Goal: Task Accomplishment & Management: Complete application form

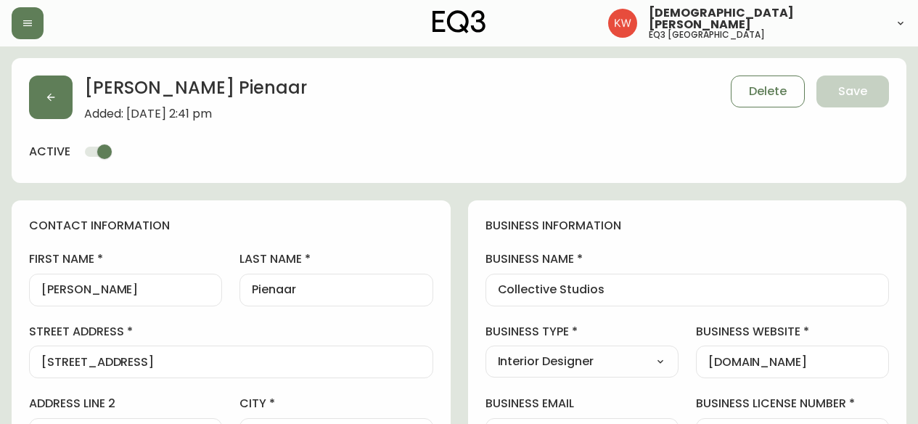
select select "AB"
select select "CA"
select select "CA_EN"
select select "Other"
select select "Interior Designer"
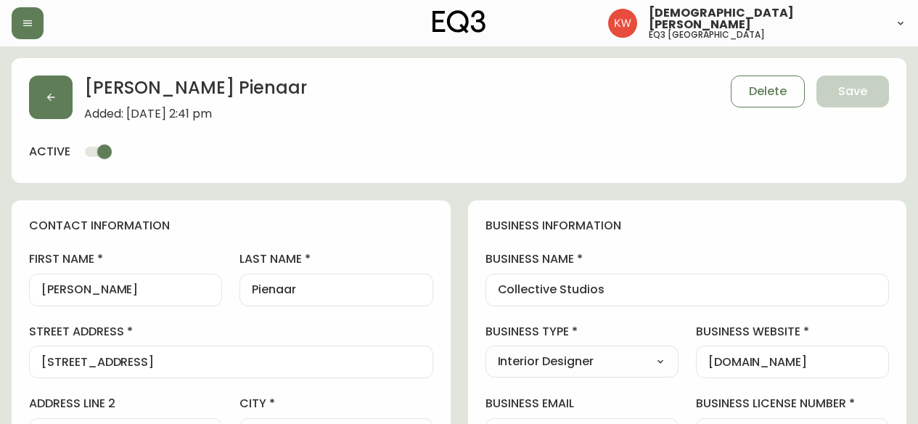
select select "cjw10z96m00006gs08l3o91tv"
select select "false"
click at [51, 100] on icon "button" at bounding box center [51, 98] width 8 height 8
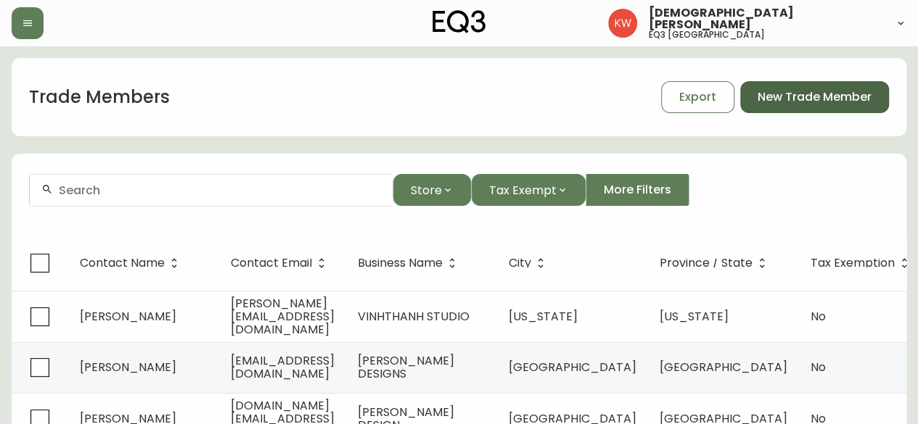
click at [811, 100] on span "New Trade Member" at bounding box center [814, 97] width 114 height 16
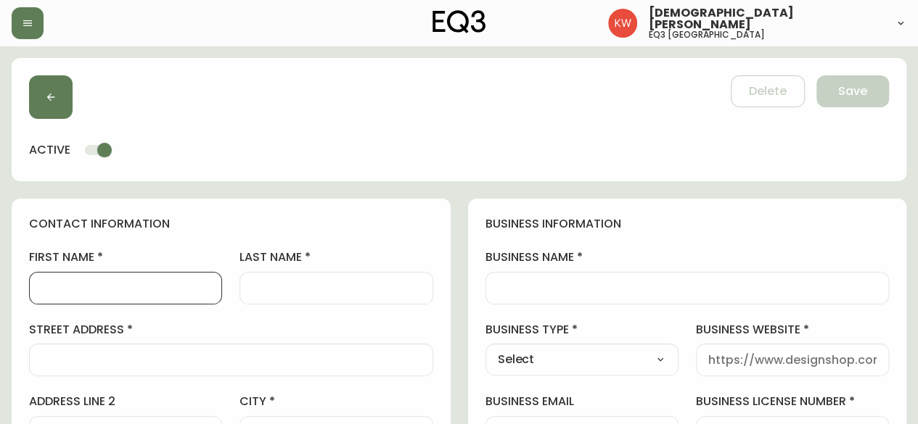
click at [104, 285] on input "first name" at bounding box center [125, 288] width 168 height 14
type input "I"
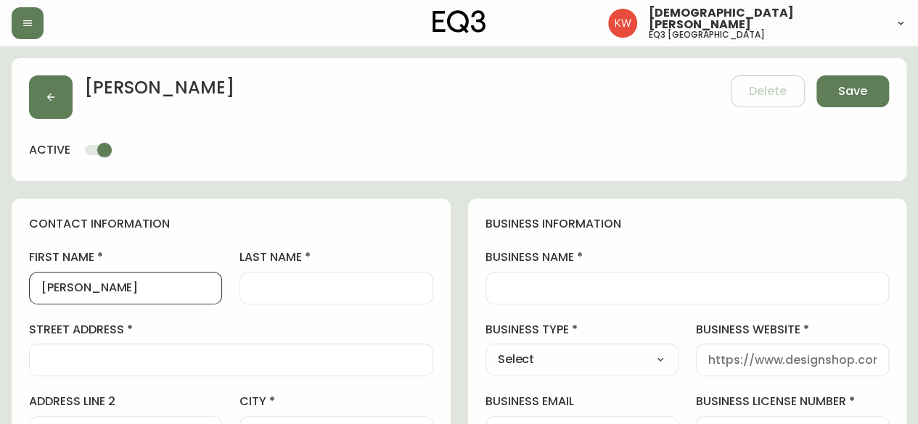
type input "[PERSON_NAME]"
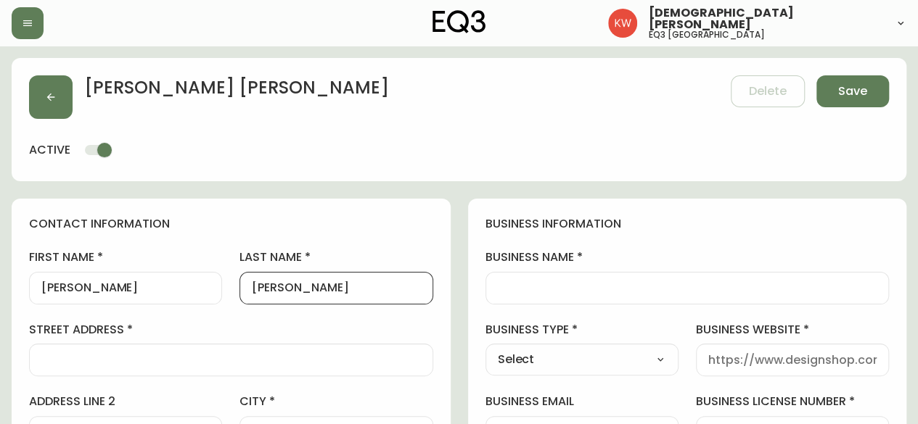
type input "[PERSON_NAME]"
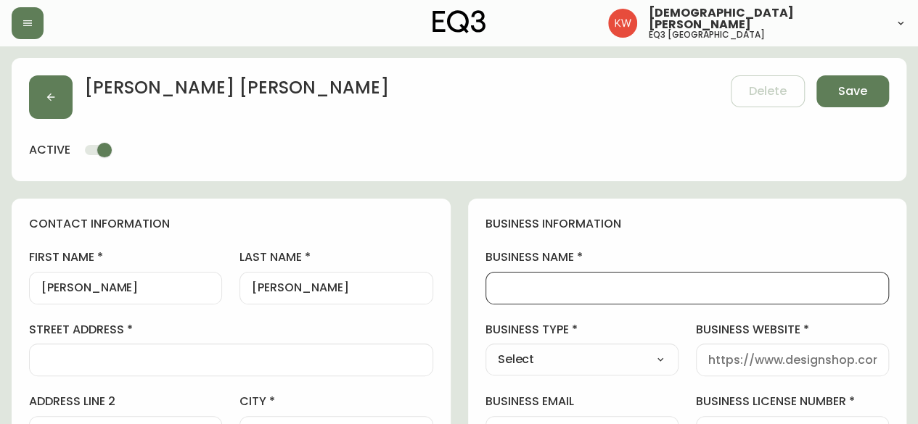
click at [589, 284] on input "business name" at bounding box center [687, 288] width 379 height 14
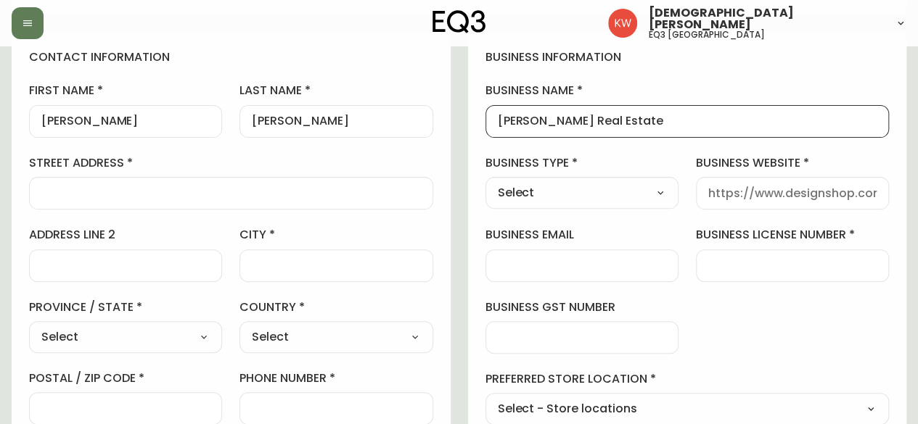
scroll to position [218, 0]
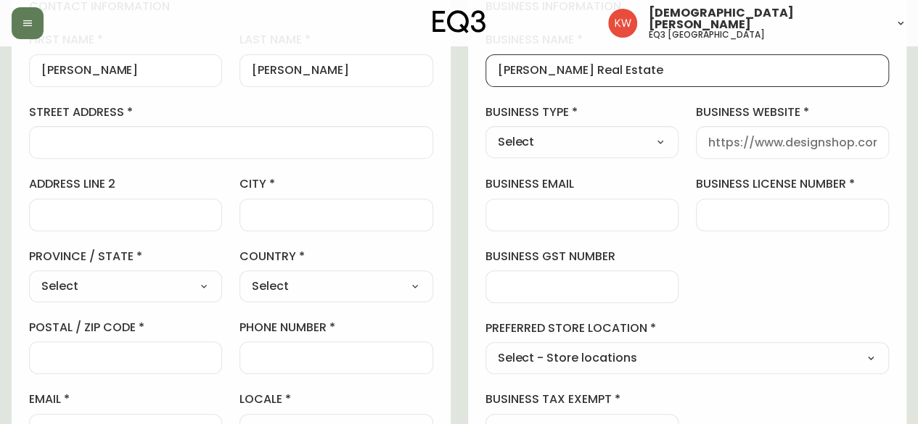
type input "[PERSON_NAME] Real Estate"
click at [611, 146] on select "Select Interior Designer Architect Home Builder Contractor Real Estate Agent Ho…" at bounding box center [581, 142] width 193 height 22
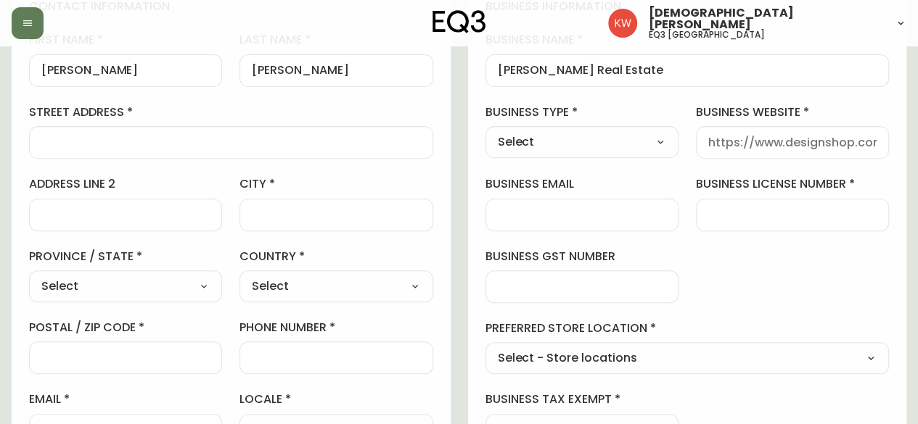
select select "Real Estate Agent"
click at [485, 131] on select "Select Interior Designer Architect Home Builder Contractor Real Estate Agent Ho…" at bounding box center [581, 142] width 193 height 22
type input "Real Estate Agent"
click at [762, 141] on input "business website" at bounding box center [792, 143] width 168 height 14
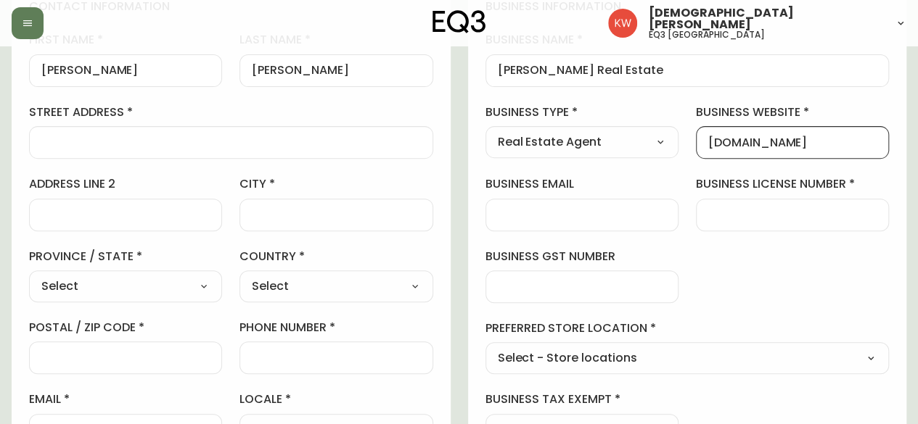
type input "ilonadrostrealestate.com"
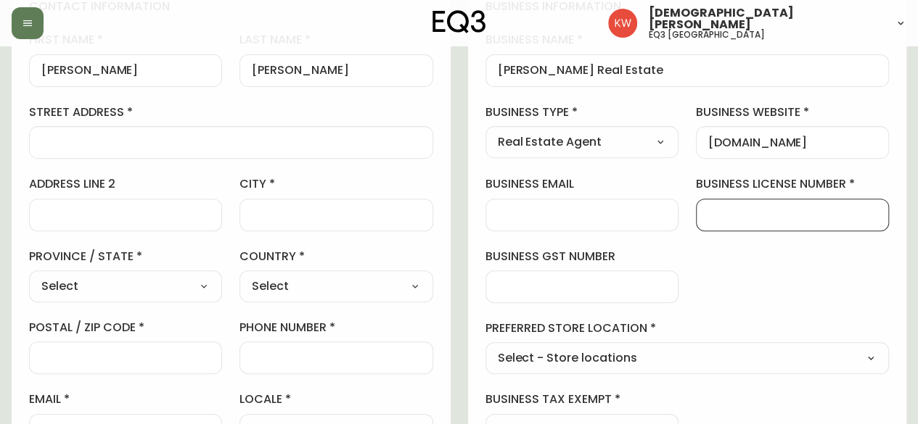
click at [794, 208] on input "business license number" at bounding box center [792, 215] width 168 height 14
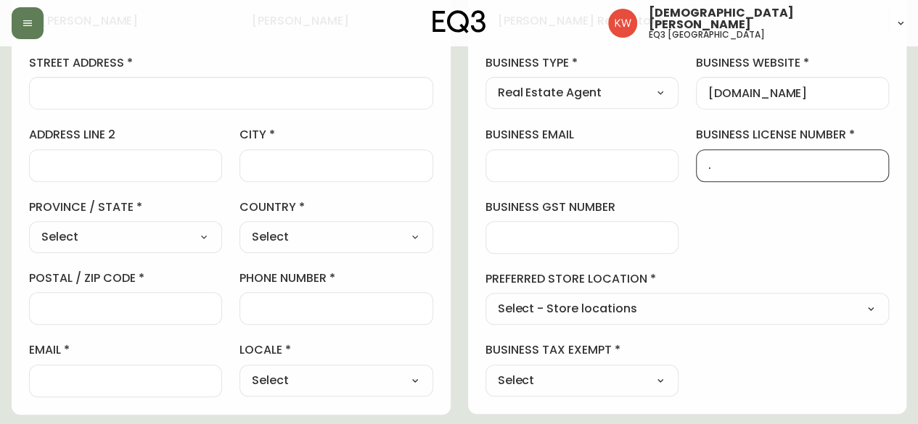
scroll to position [290, 0]
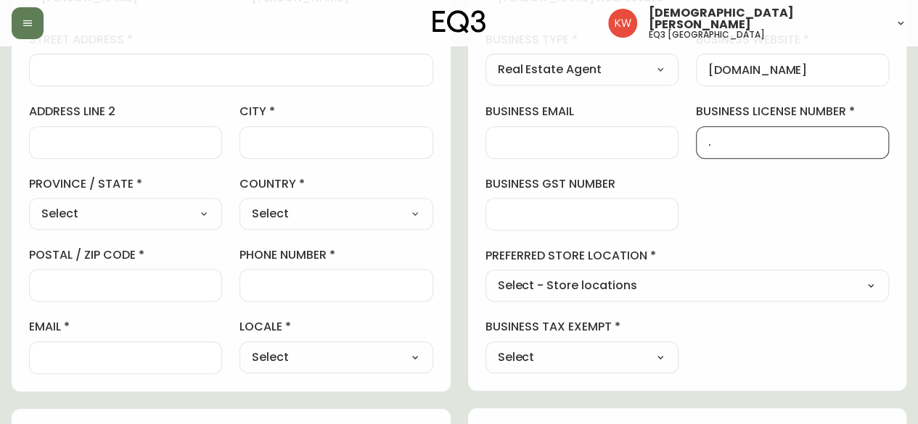
type input "."
click at [674, 289] on select "Select - Store locations EQ3 Brossard EQ3 Burlington EQ3 Calgary EQ3 Laval - Le…" at bounding box center [687, 287] width 404 height 22
select select "cjw10z96m00006gs08l3o91tv"
click at [485, 276] on select "Select - Store locations EQ3 Brossard EQ3 Burlington EQ3 Calgary EQ3 Laval - Le…" at bounding box center [687, 287] width 404 height 22
type input "EQ3 [GEOGRAPHIC_DATA]"
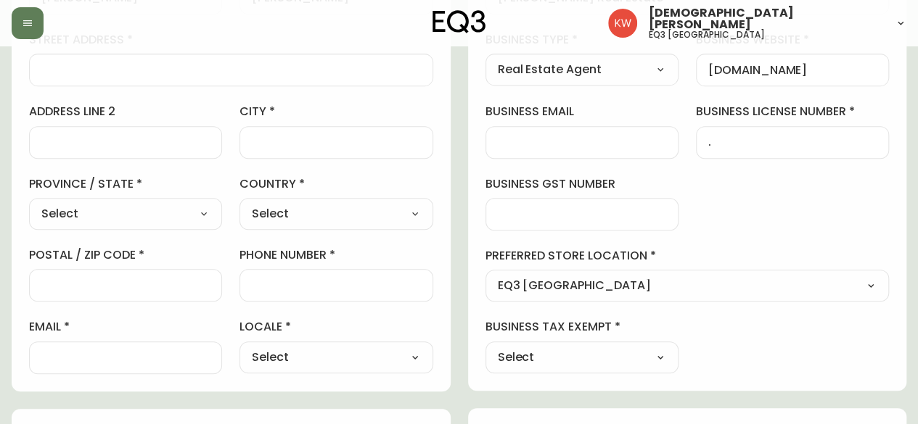
click at [580, 355] on select "Select Yes No" at bounding box center [581, 358] width 193 height 22
select select "false"
click at [485, 347] on select "Select Yes No" at bounding box center [581, 358] width 193 height 22
type input "No"
click at [379, 350] on select "Select CA_EN CA_FR US_EN" at bounding box center [335, 358] width 193 height 22
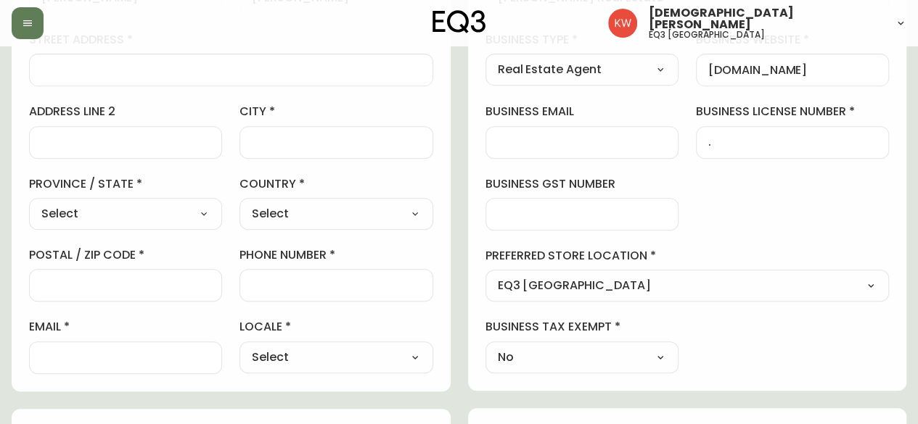
select select "CA_EN"
click at [239, 347] on select "Select CA_EN CA_FR US_EN" at bounding box center [335, 358] width 193 height 22
type input "CA_EN"
click at [316, 150] on div at bounding box center [335, 142] width 193 height 33
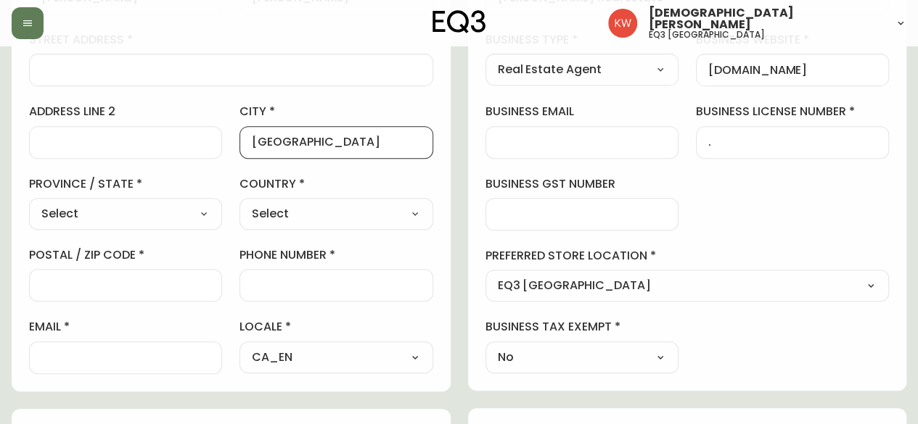
type input "[GEOGRAPHIC_DATA]"
click at [290, 203] on select "Select Canada United States" at bounding box center [335, 214] width 193 height 22
select select "CA"
click at [239, 203] on select "Select Canada United States" at bounding box center [335, 214] width 193 height 22
type input "[GEOGRAPHIC_DATA]"
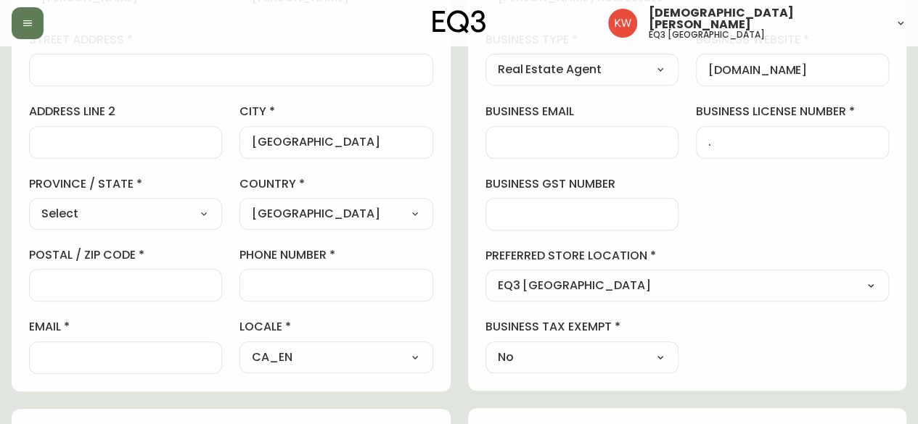
click at [309, 284] on input "phone number" at bounding box center [336, 286] width 168 height 14
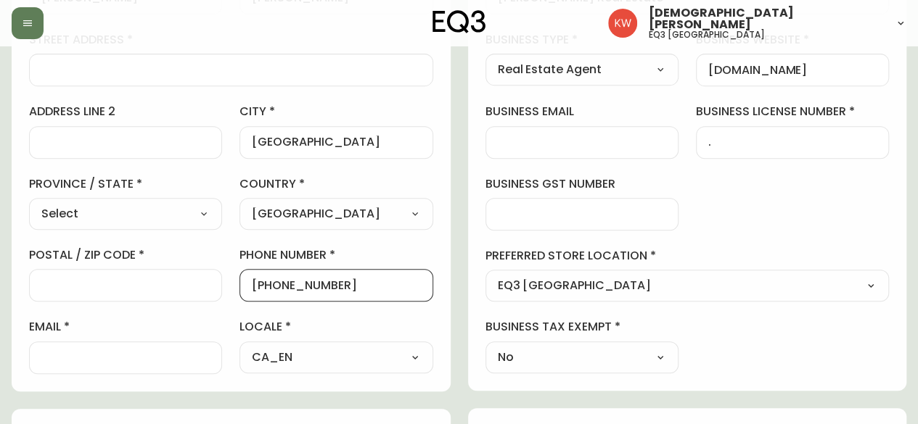
click at [330, 285] on input "587-877-40-49" at bounding box center [336, 286] width 168 height 14
type input "587-877-4049"
click at [82, 363] on div at bounding box center [125, 358] width 193 height 33
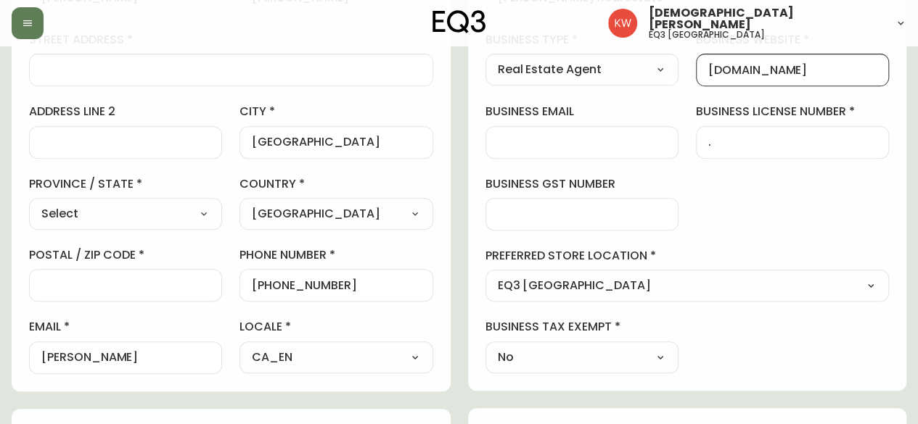
scroll to position [0, 0]
drag, startPoint x: 852, startPoint y: 70, endPoint x: 661, endPoint y: 73, distance: 190.8
click at [661, 73] on div "business information business name Ilona Drost Real Estate business type Real E…" at bounding box center [687, 150] width 439 height 482
click at [110, 359] on input "ilona" at bounding box center [125, 358] width 168 height 14
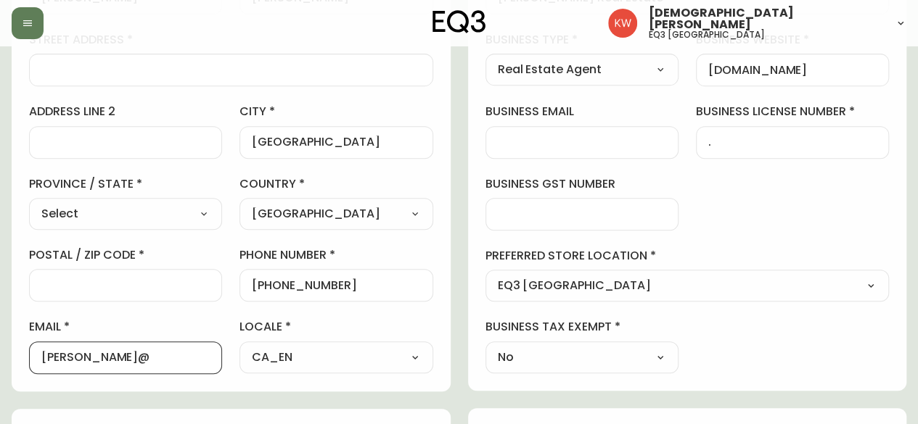
paste input "ilonadrostrealestate.com"
type input "ilona@ilonadrostrealestate.com"
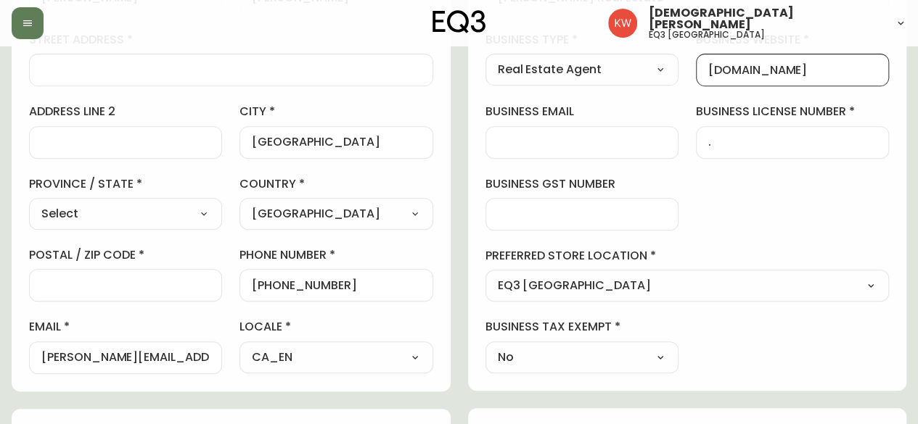
scroll to position [0, 0]
drag, startPoint x: 861, startPoint y: 72, endPoint x: 688, endPoint y: 75, distance: 173.4
click at [688, 75] on div "business information business name Ilona Drost Real Estate business type Real E…" at bounding box center [687, 150] width 439 height 482
click at [128, 75] on input "street address" at bounding box center [230, 70] width 379 height 14
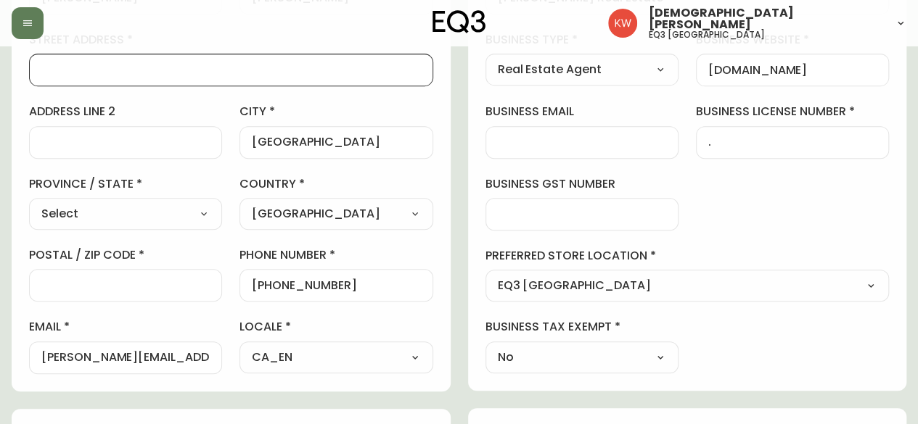
paste input "1816 Crowchild Trail NW, Suite 700"
type input "1816 Crowchild Trail NW, Suite 700"
click at [113, 272] on div at bounding box center [125, 285] width 193 height 33
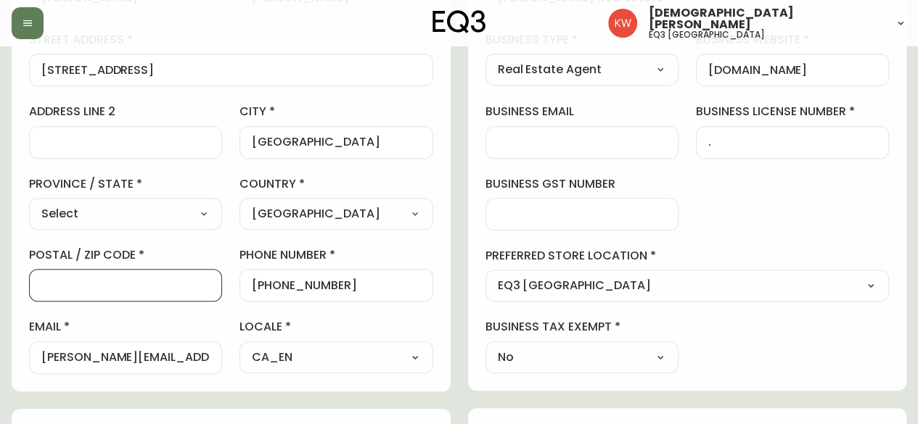
paste input "T2M 3Y7"
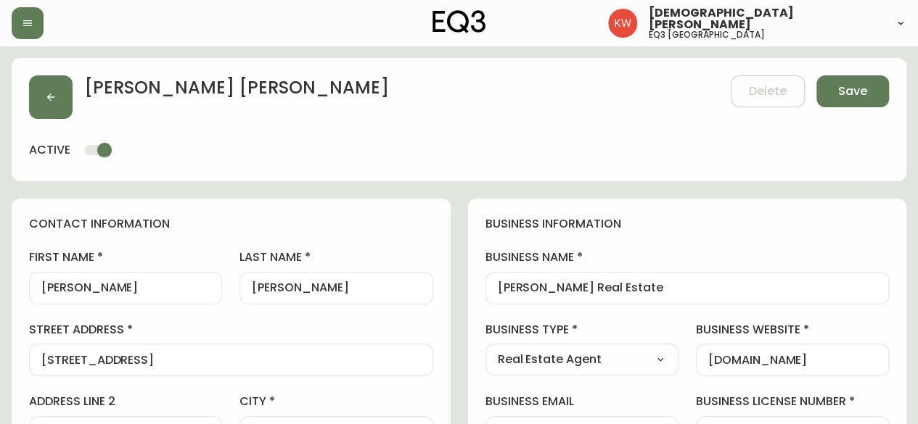
type input "T2M 3Y7"
click at [641, 289] on input "Ilona Drost Real Estate" at bounding box center [687, 288] width 379 height 14
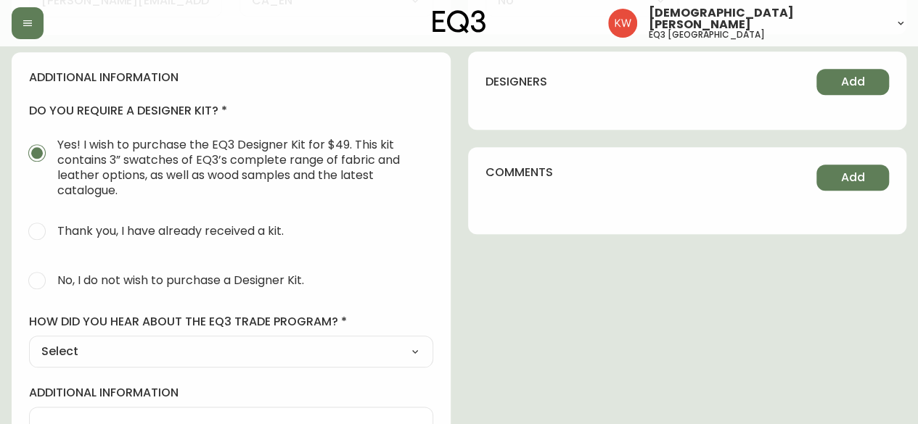
scroll to position [653, 0]
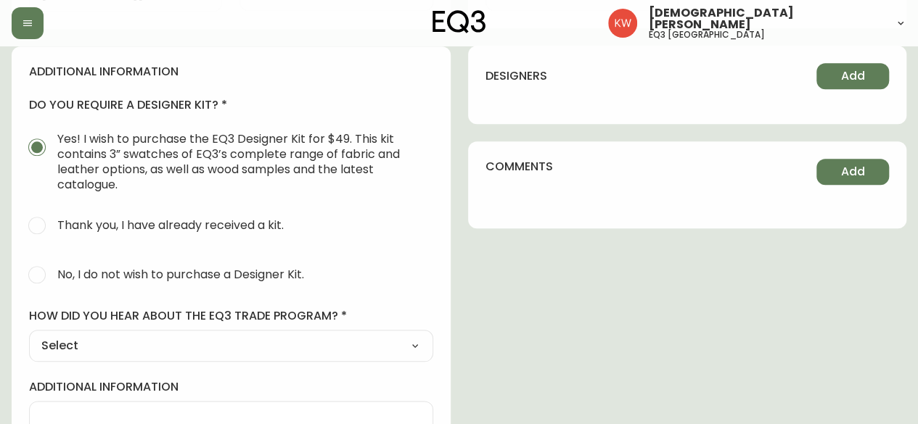
type input "Ilona Drost Real Estate - Real"
click at [36, 277] on input "No, I do not wish to purchase a Designer Kit." at bounding box center [37, 275] width 32 height 32
radio input "true"
radio input "false"
click at [126, 341] on select "Select Social Media Advertisement Trade Show Outreach from a Trade Rep Other" at bounding box center [231, 346] width 404 height 22
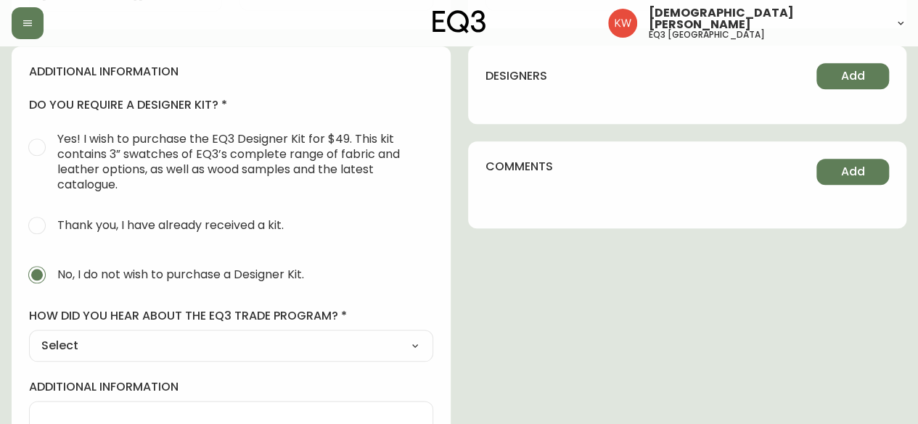
select select "Outreach from a Trade Rep"
click at [29, 335] on select "Select Social Media Advertisement Trade Show Outreach from a Trade Rep Other" at bounding box center [231, 346] width 404 height 22
type input "Outreach from a Trade Rep"
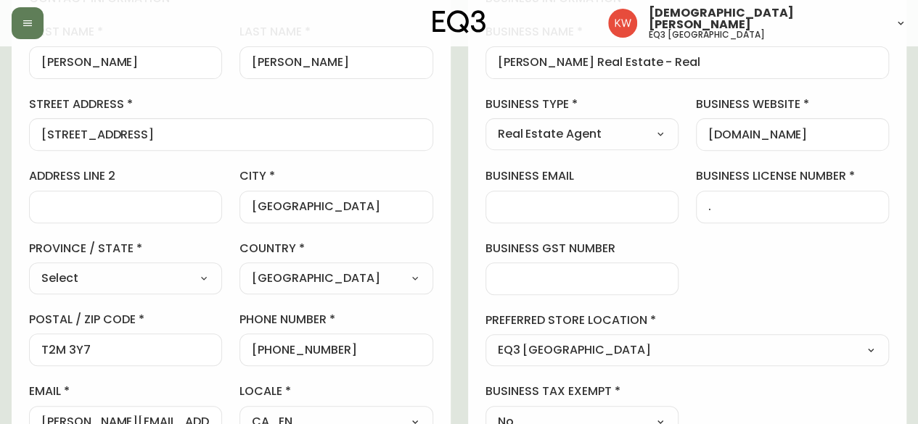
scroll to position [0, 0]
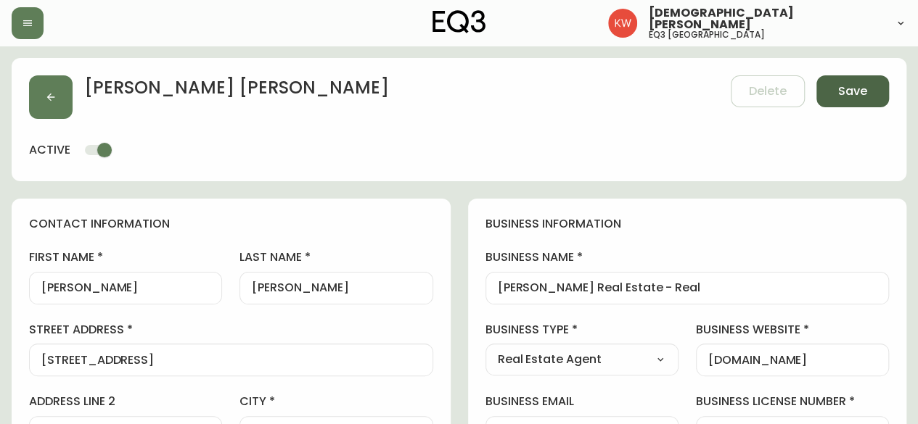
click at [847, 92] on span "Save" at bounding box center [852, 91] width 29 height 16
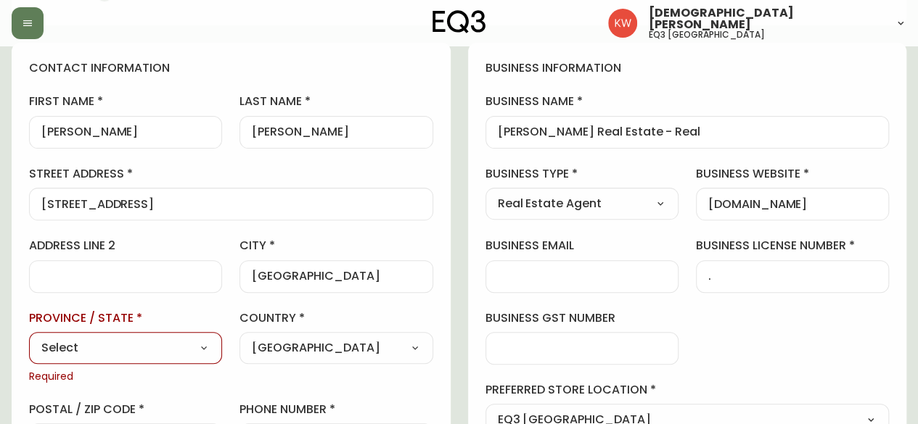
scroll to position [290, 0]
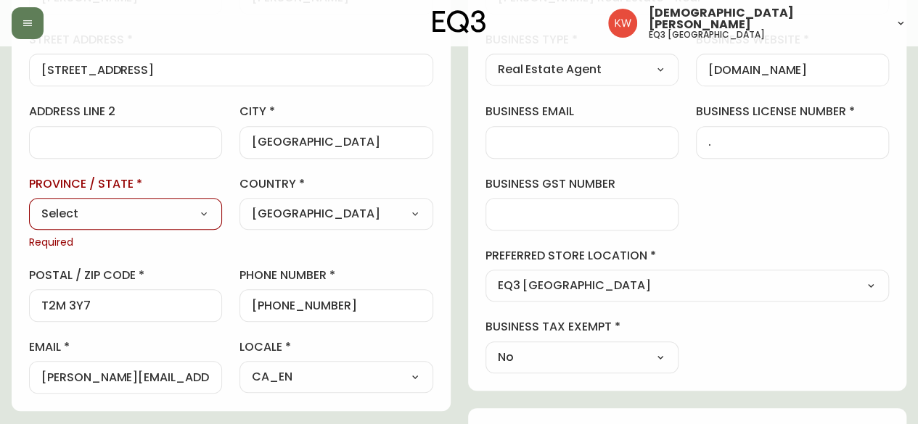
click at [135, 210] on select "Select Alberta British Columbia Manitoba New Brunswick Newfoundland and Labrado…" at bounding box center [125, 214] width 193 height 22
select select "AB"
click at [29, 203] on select "Select Alberta British Columbia Manitoba New Brunswick Newfoundland and Labrado…" at bounding box center [125, 214] width 193 height 22
type input "[GEOGRAPHIC_DATA]"
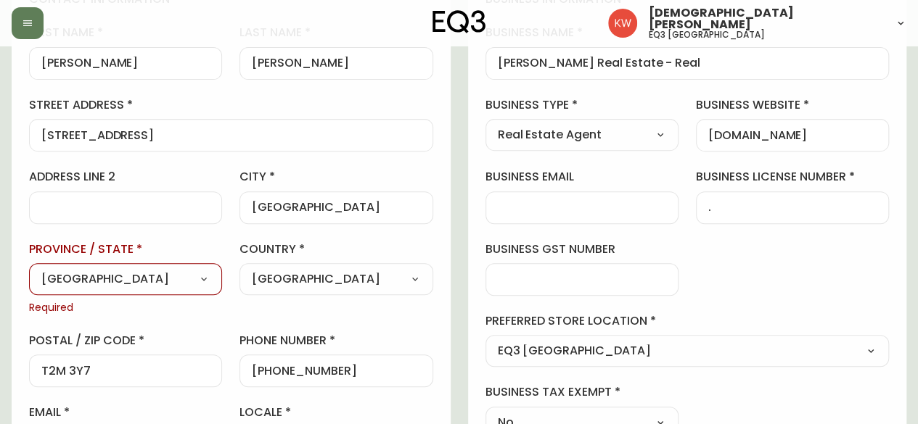
scroll to position [0, 0]
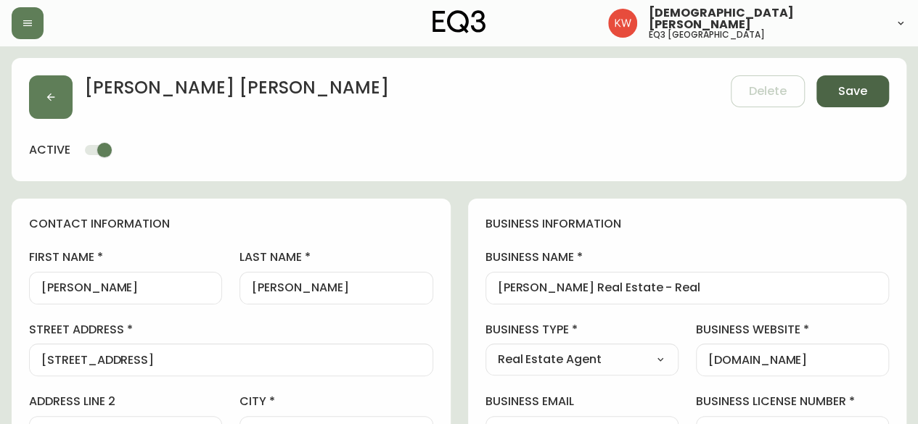
click at [846, 92] on span "Save" at bounding box center [852, 91] width 29 height 16
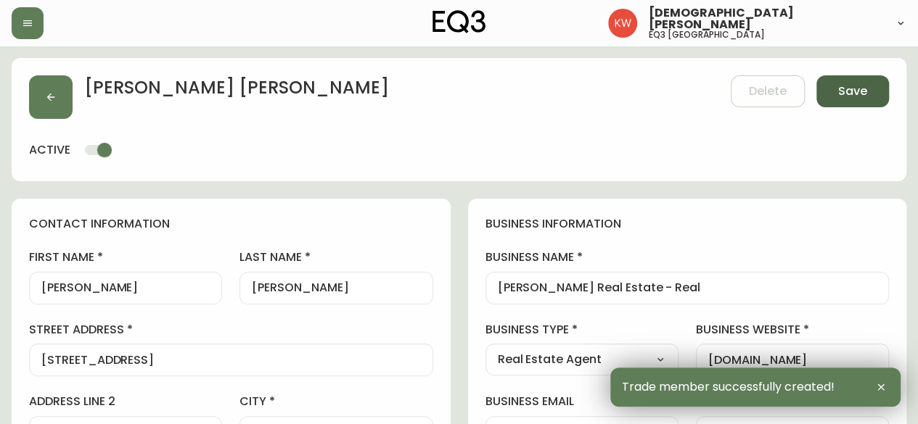
type input "+15878774049"
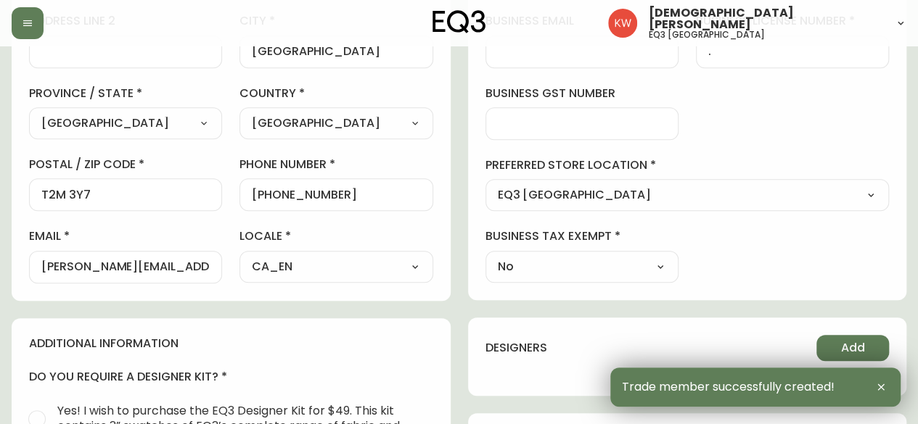
scroll to position [435, 0]
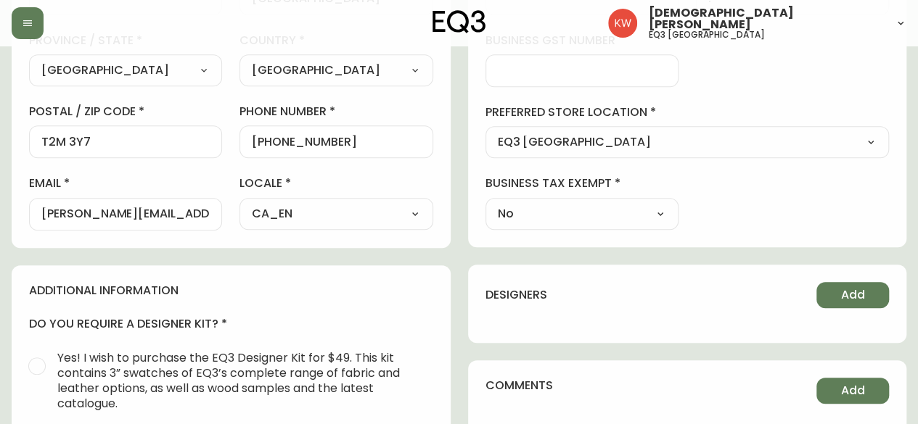
click at [39, 207] on div "ilona@ilonadrostrealestate.com" at bounding box center [125, 214] width 193 height 33
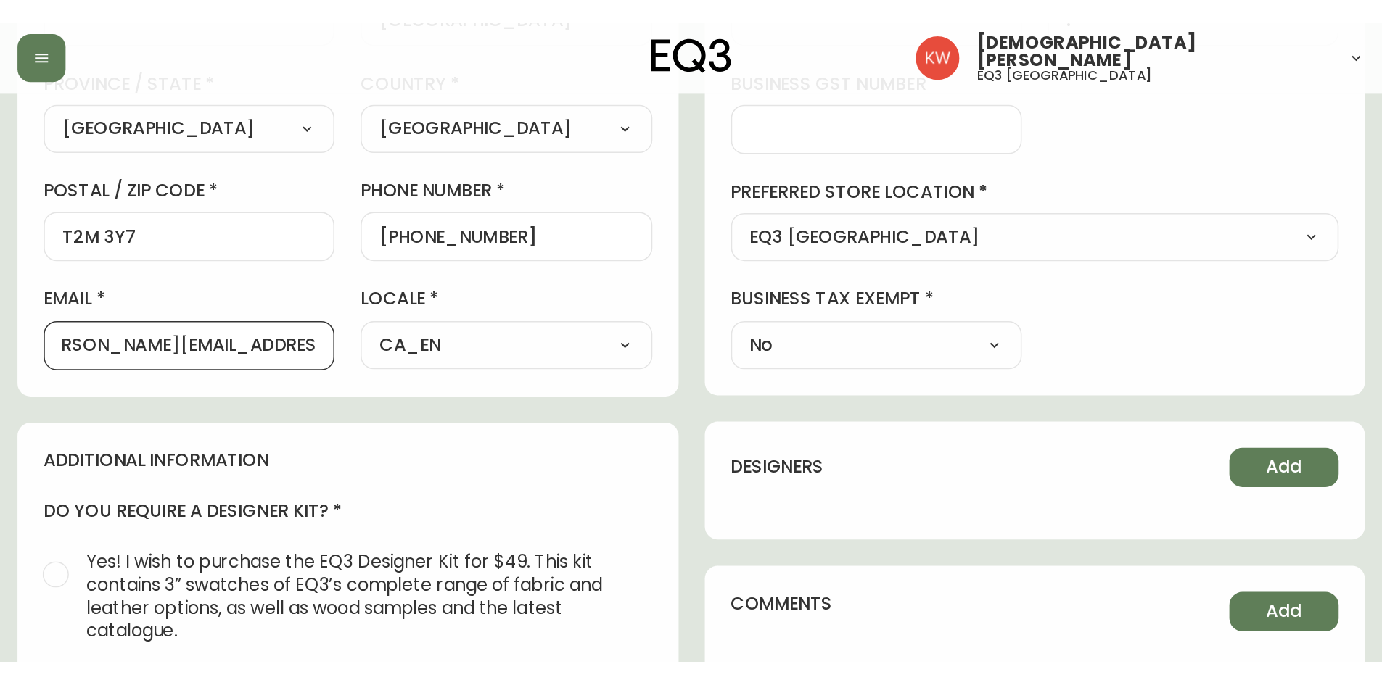
scroll to position [0, 0]
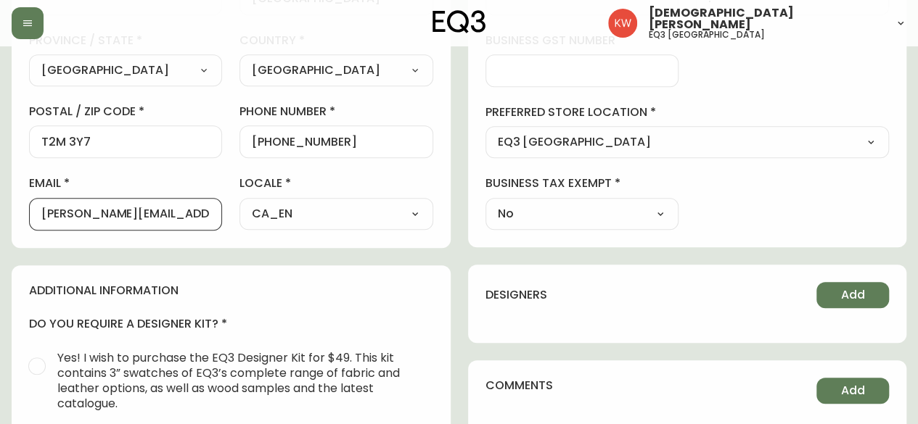
drag, startPoint x: 209, startPoint y: 210, endPoint x: 4, endPoint y: 210, distance: 205.3
click at [4, 210] on main "Ilona Drost Added: September 26, 2025 at 9:09 am Delete Save active contact inf…" at bounding box center [459, 170] width 918 height 1118
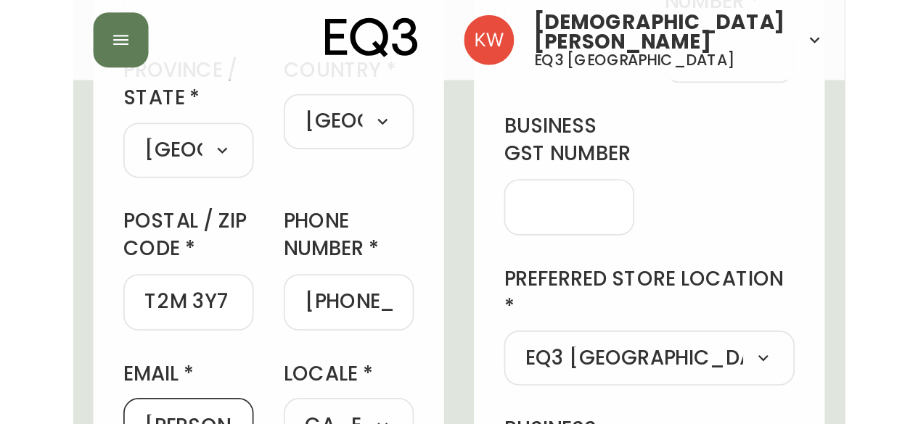
scroll to position [435, 0]
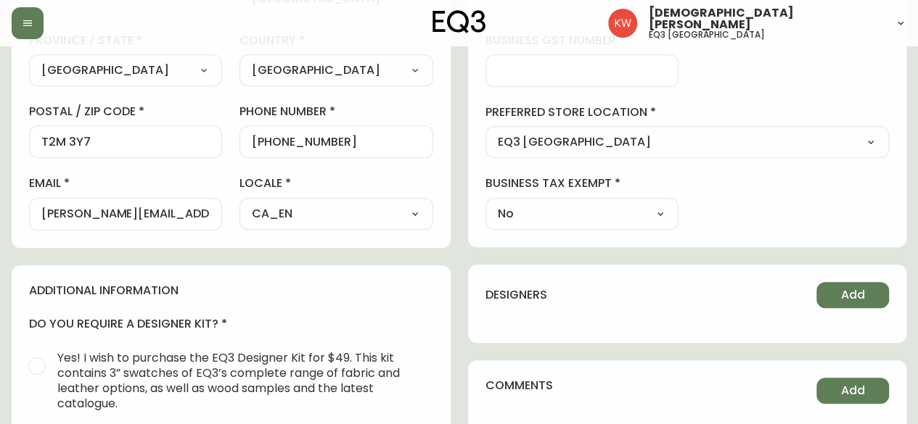
click at [208, 186] on label "email" at bounding box center [125, 184] width 193 height 16
click at [208, 207] on input "ilona@ilonadrostrealestate.com" at bounding box center [125, 214] width 168 height 14
click at [51, 212] on input "ilona@ilonadrostrealestate.com" at bounding box center [125, 214] width 168 height 14
drag, startPoint x: 37, startPoint y: 213, endPoint x: 49, endPoint y: 215, distance: 12.0
click at [49, 215] on div "ilona@ilonadrostrealestate.com" at bounding box center [125, 214] width 193 height 33
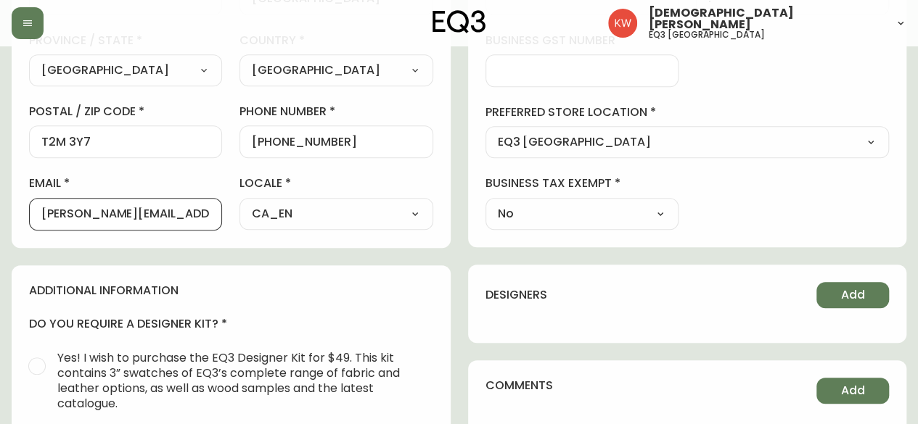
scroll to position [0, 19]
drag, startPoint x: 41, startPoint y: 210, endPoint x: 232, endPoint y: 203, distance: 191.6
click at [232, 203] on div "first name Ilona last name Drost street address 1816 Crowchild Trail NW, Suite …" at bounding box center [231, 23] width 404 height 414
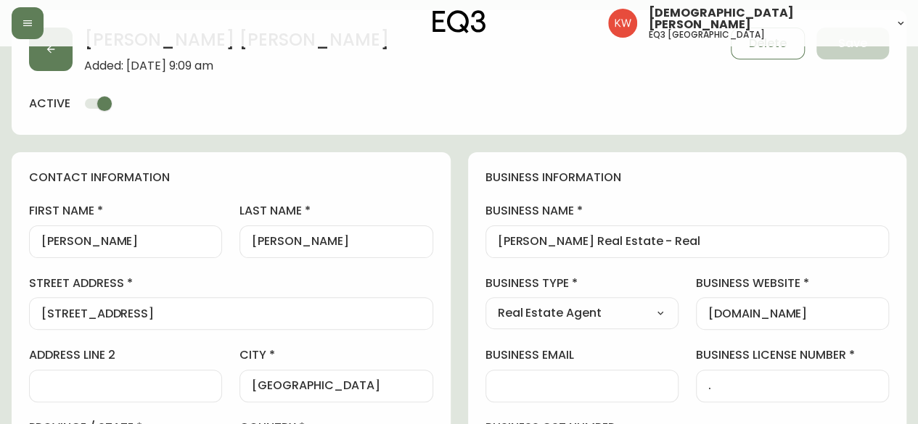
scroll to position [0, 0]
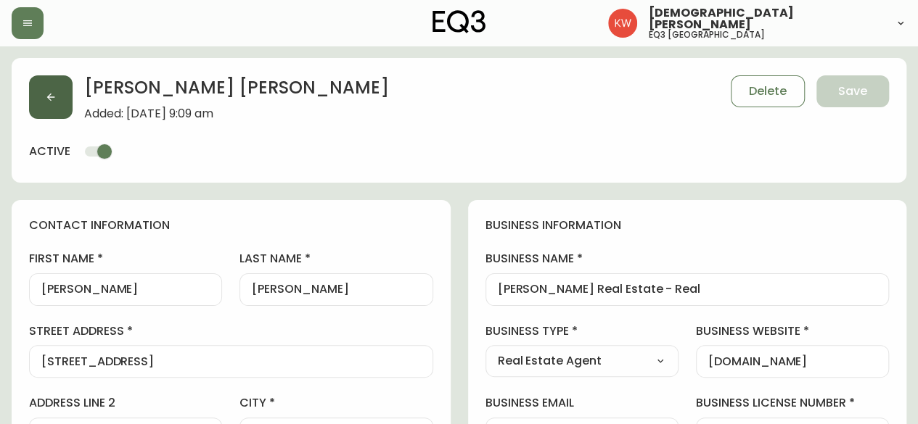
click at [48, 85] on button "button" at bounding box center [51, 97] width 44 height 44
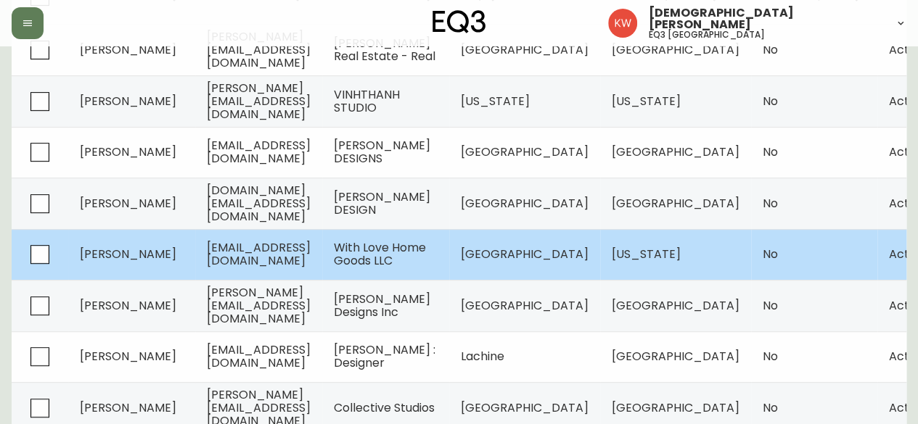
scroll to position [290, 0]
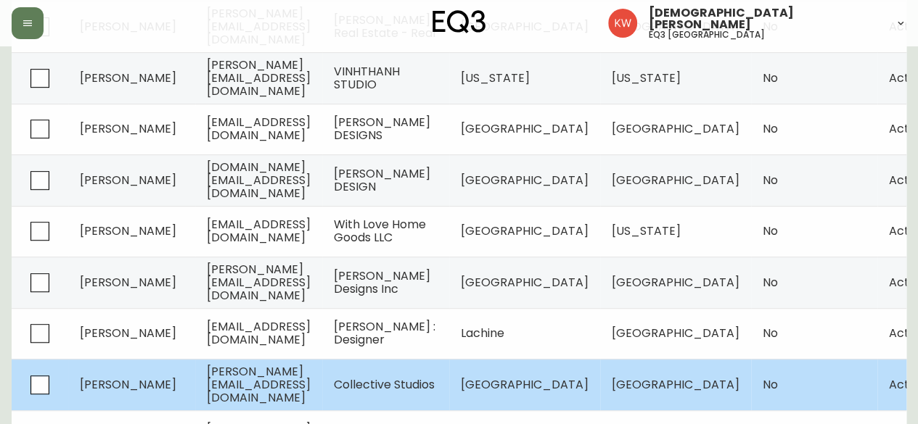
click at [252, 385] on span "[PERSON_NAME][EMAIL_ADDRESS][DOMAIN_NAME]" at bounding box center [259, 384] width 104 height 43
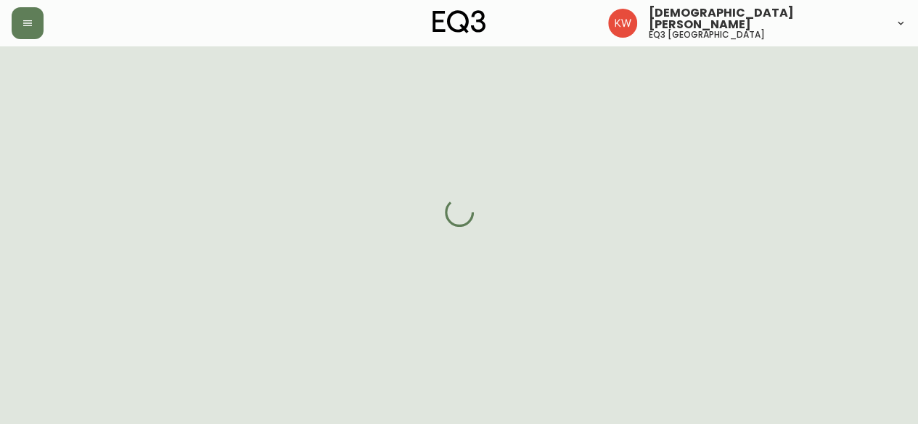
scroll to position [290, 0]
select select "AB"
select select "CA"
select select "CA_EN"
select select "Other"
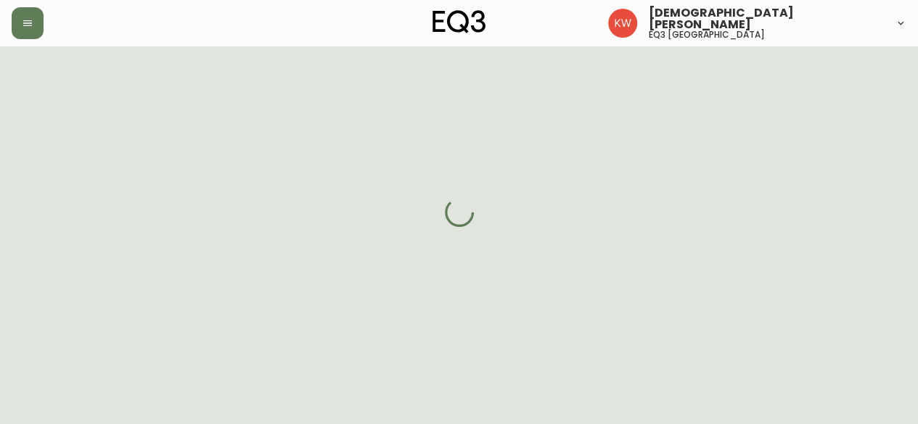
select select "Interior Designer"
select select "cjw10z96m00006gs08l3o91tv"
select select "false"
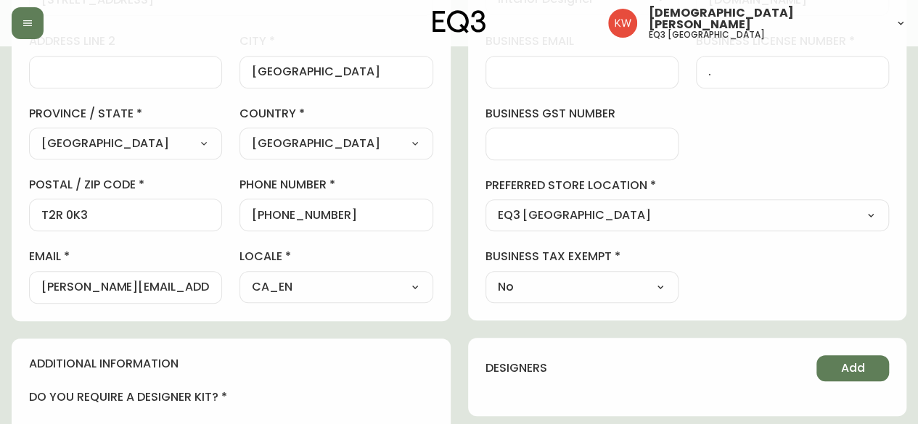
scroll to position [363, 0]
click at [205, 284] on input "[PERSON_NAME][EMAIL_ADDRESS][DOMAIN_NAME]" at bounding box center [125, 287] width 168 height 14
drag, startPoint x: 205, startPoint y: 284, endPoint x: 4, endPoint y: 294, distance: 200.4
click at [4, 294] on main "Carla Pienaar Added: September 23, 2025 at 2:41 pm Delete Save active contact i…" at bounding box center [459, 279] width 918 height 1190
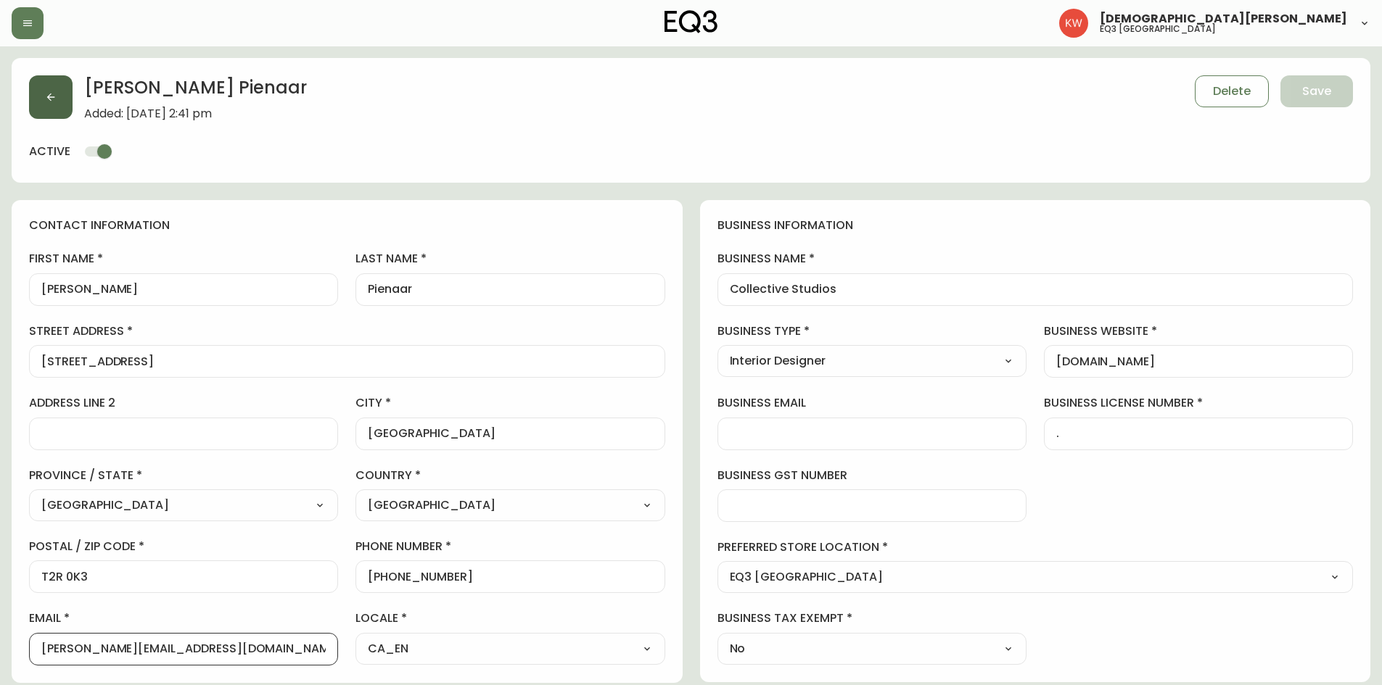
click at [53, 104] on button "button" at bounding box center [51, 97] width 44 height 44
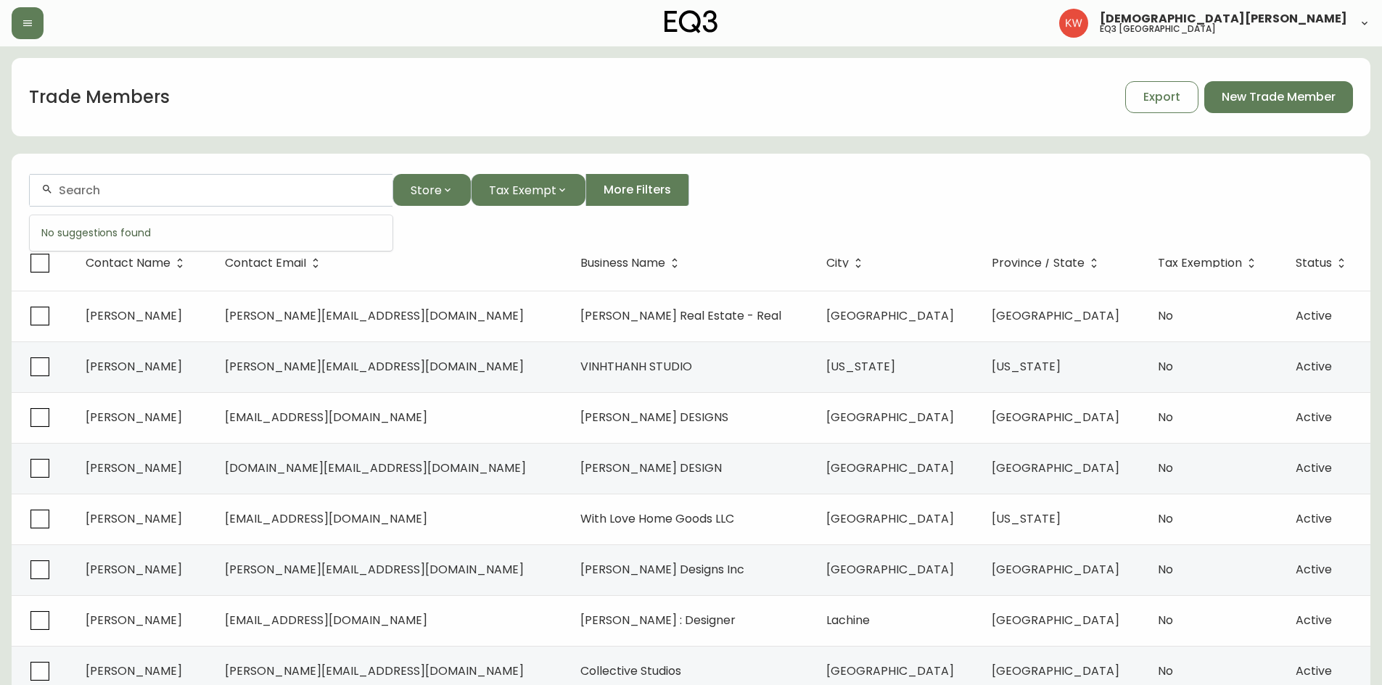
click at [257, 196] on input "text" at bounding box center [220, 191] width 322 height 14
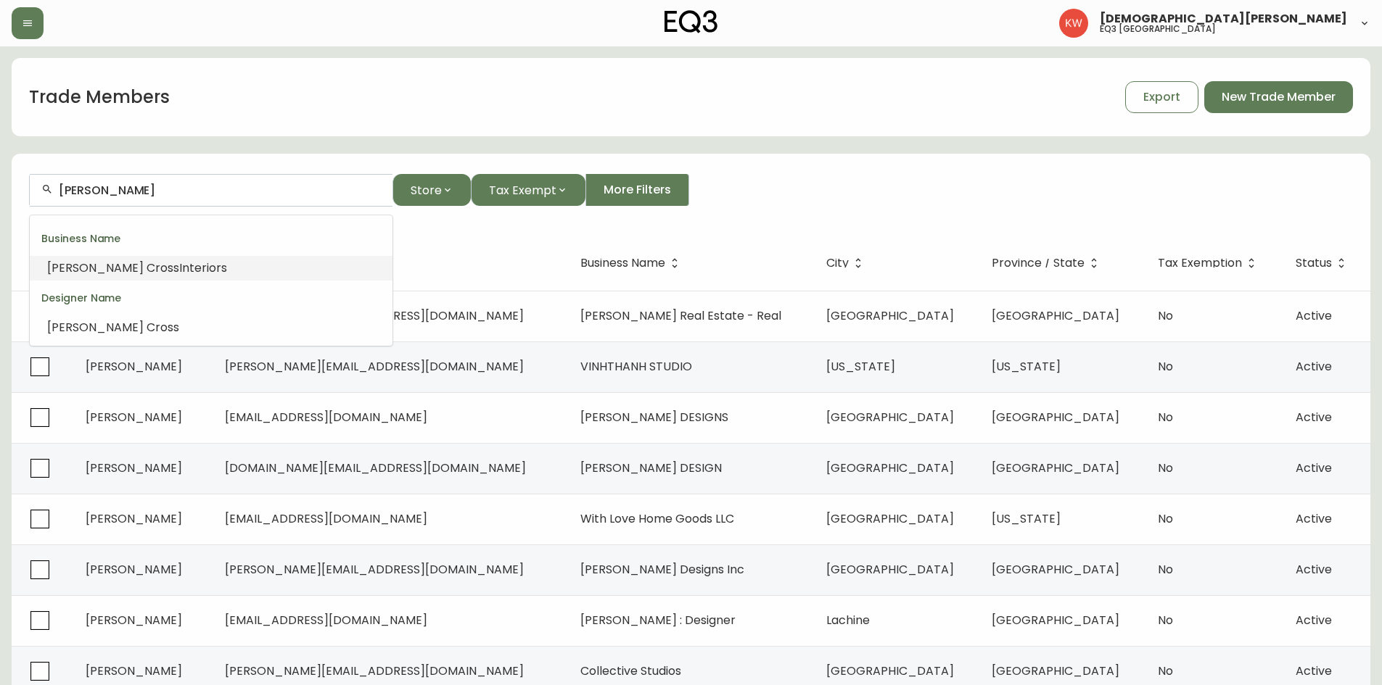
click at [179, 267] on span "Interiors" at bounding box center [203, 268] width 48 height 17
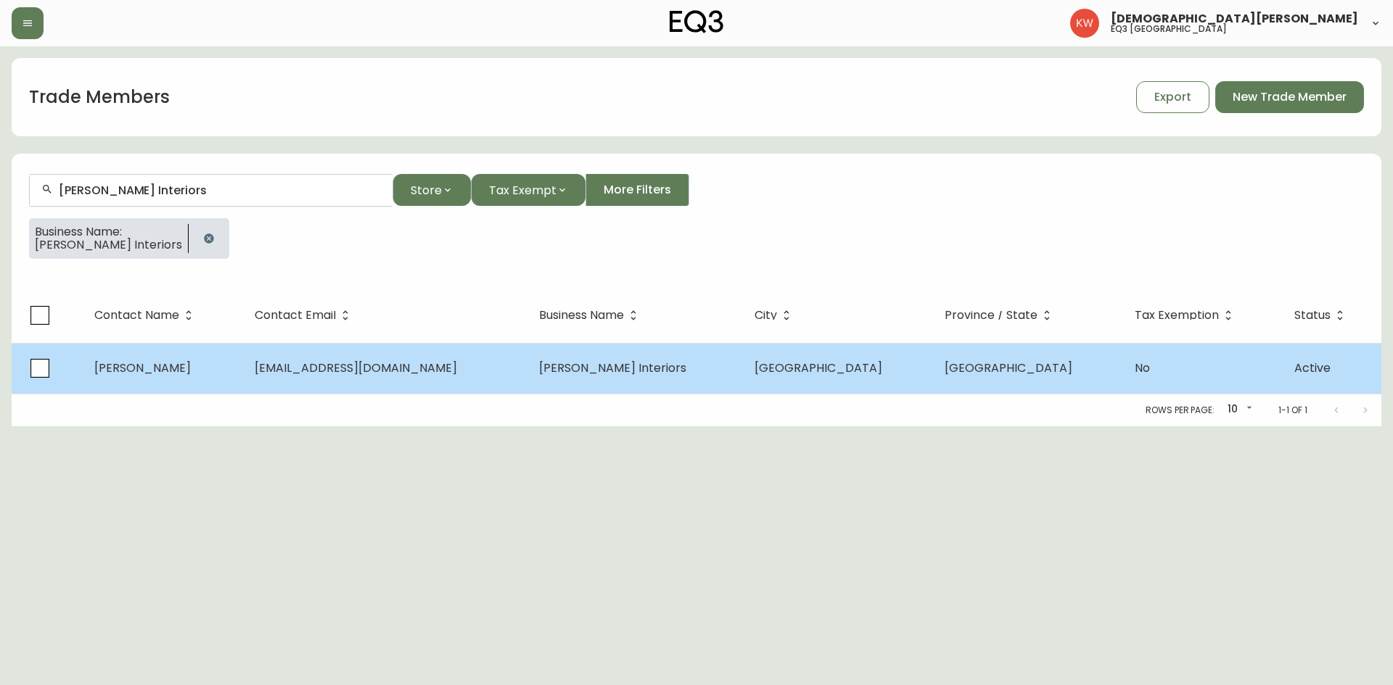
type input "Melissa Cross Interiors"
click at [358, 375] on span "mcross.interiors@gmail.com" at bounding box center [356, 368] width 202 height 17
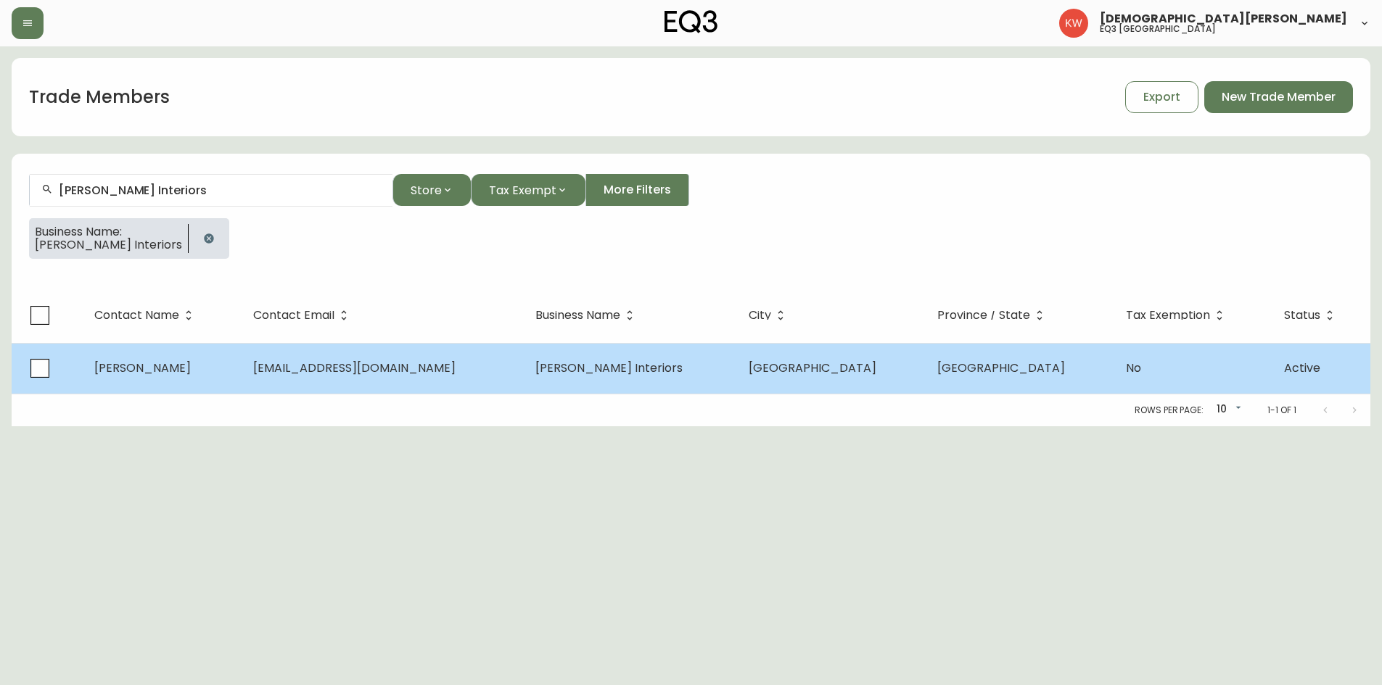
select select "AB"
select select "CA"
select select "CA_EN"
select select "Other"
select select "Interior Designer"
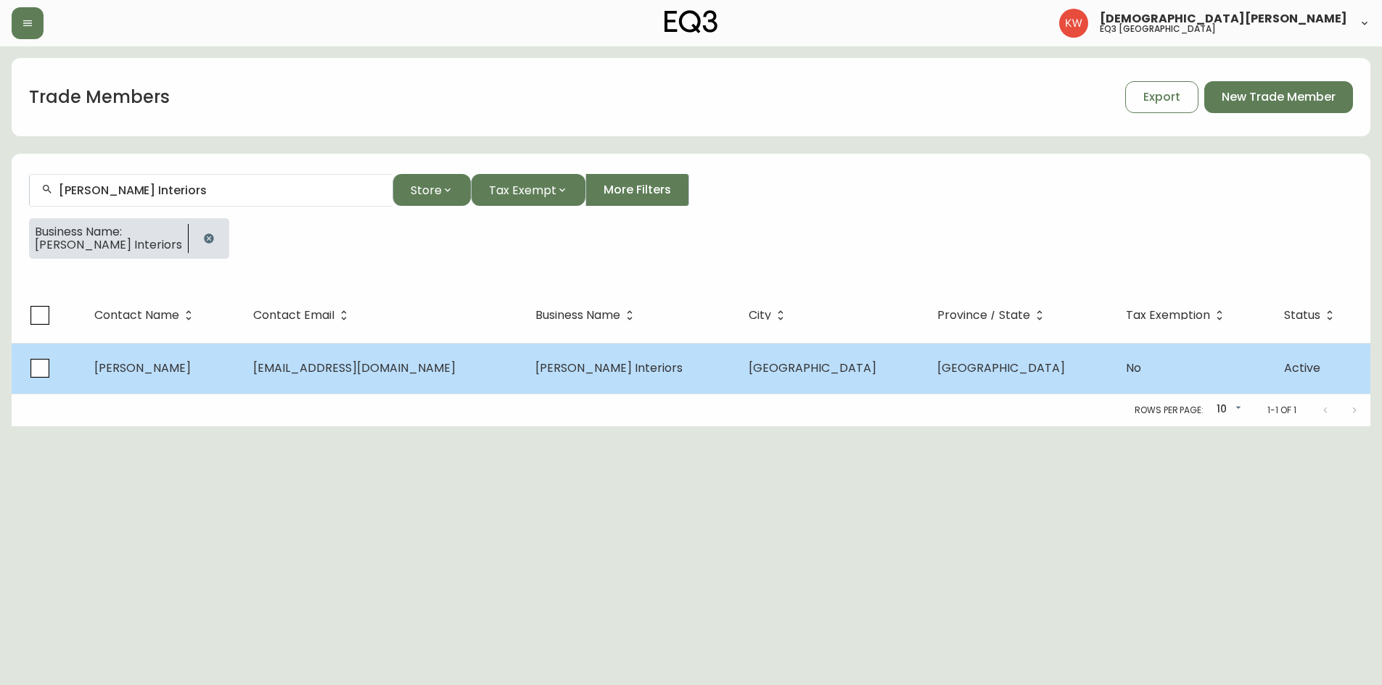
select select "false"
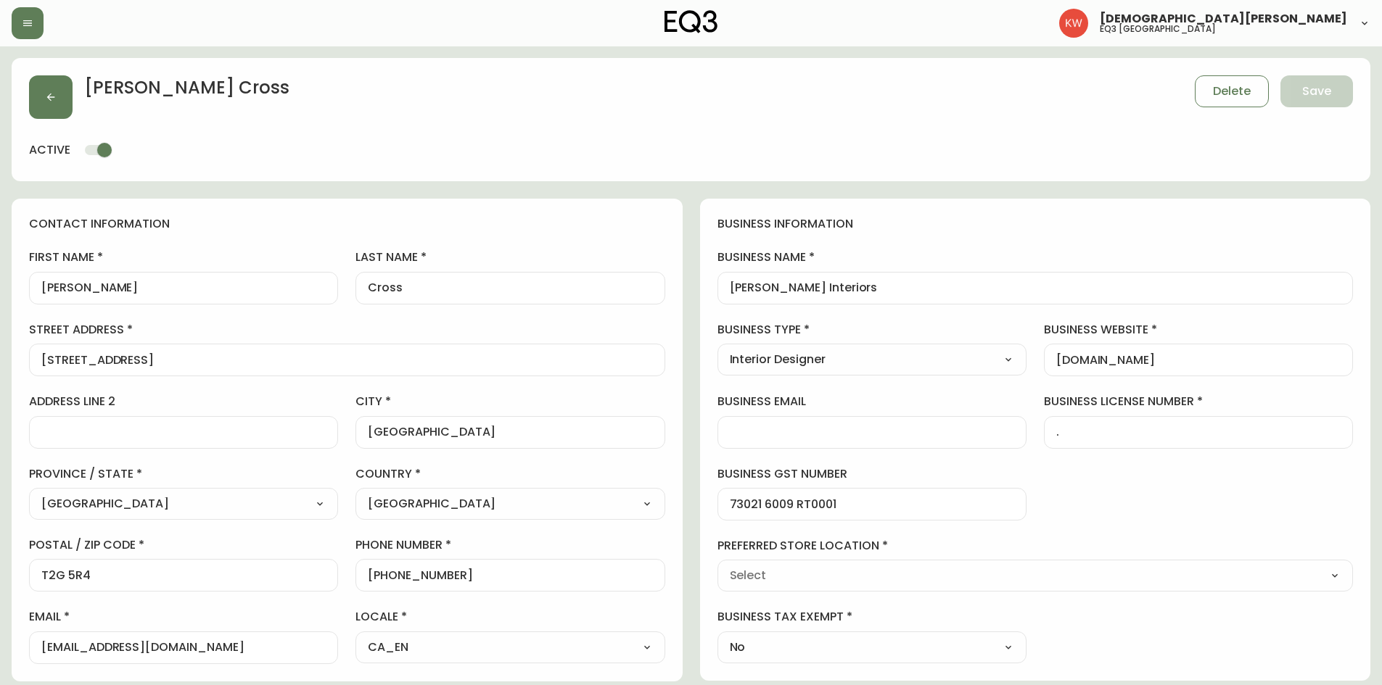
type input "EQ3 [GEOGRAPHIC_DATA]"
select select "cjw10z96m00006gs08l3o91tv"
drag, startPoint x: 189, startPoint y: 360, endPoint x: 0, endPoint y: 341, distance: 190.2
click at [0, 341] on main "Melissa Cross Delete Save active contact information first name Melissa last na…" at bounding box center [691, 626] width 1382 height 1160
drag, startPoint x: 76, startPoint y: 577, endPoint x: 30, endPoint y: 581, distance: 46.6
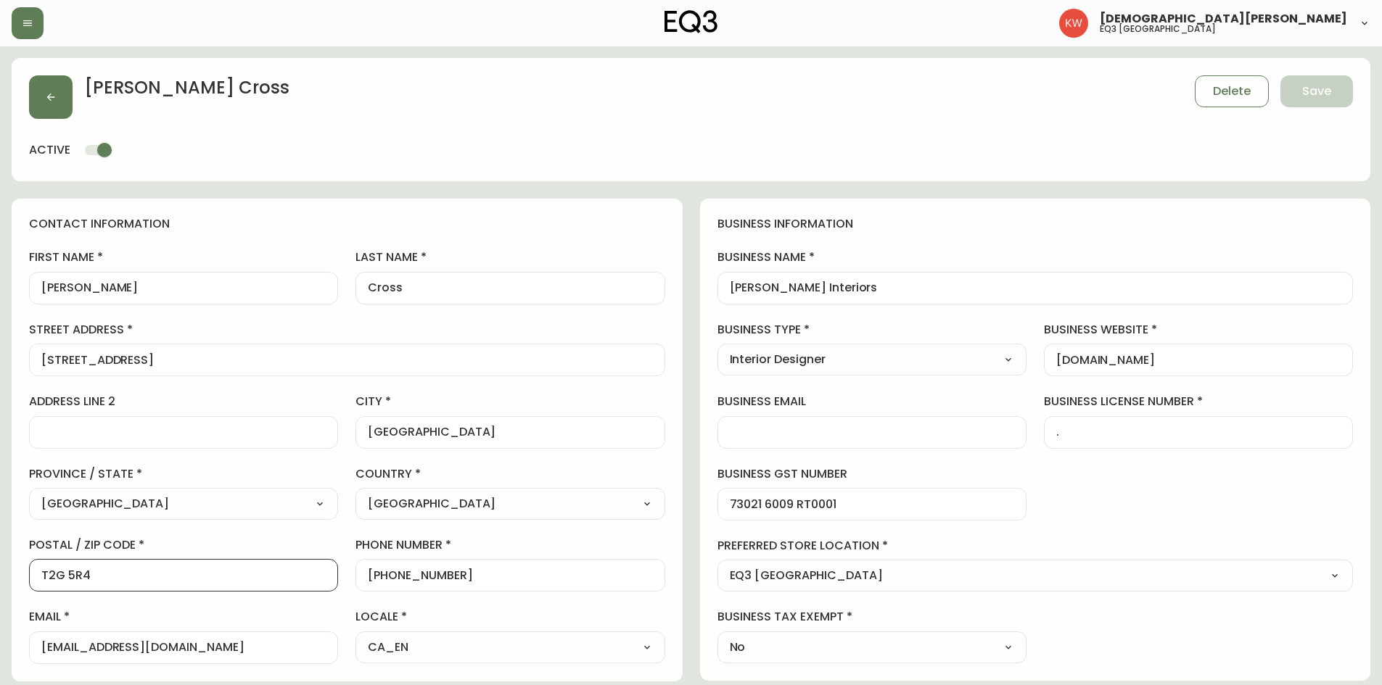
click at [30, 424] on div "T2G 5R4" at bounding box center [183, 575] width 309 height 33
click at [52, 100] on icon "button" at bounding box center [51, 97] width 12 height 12
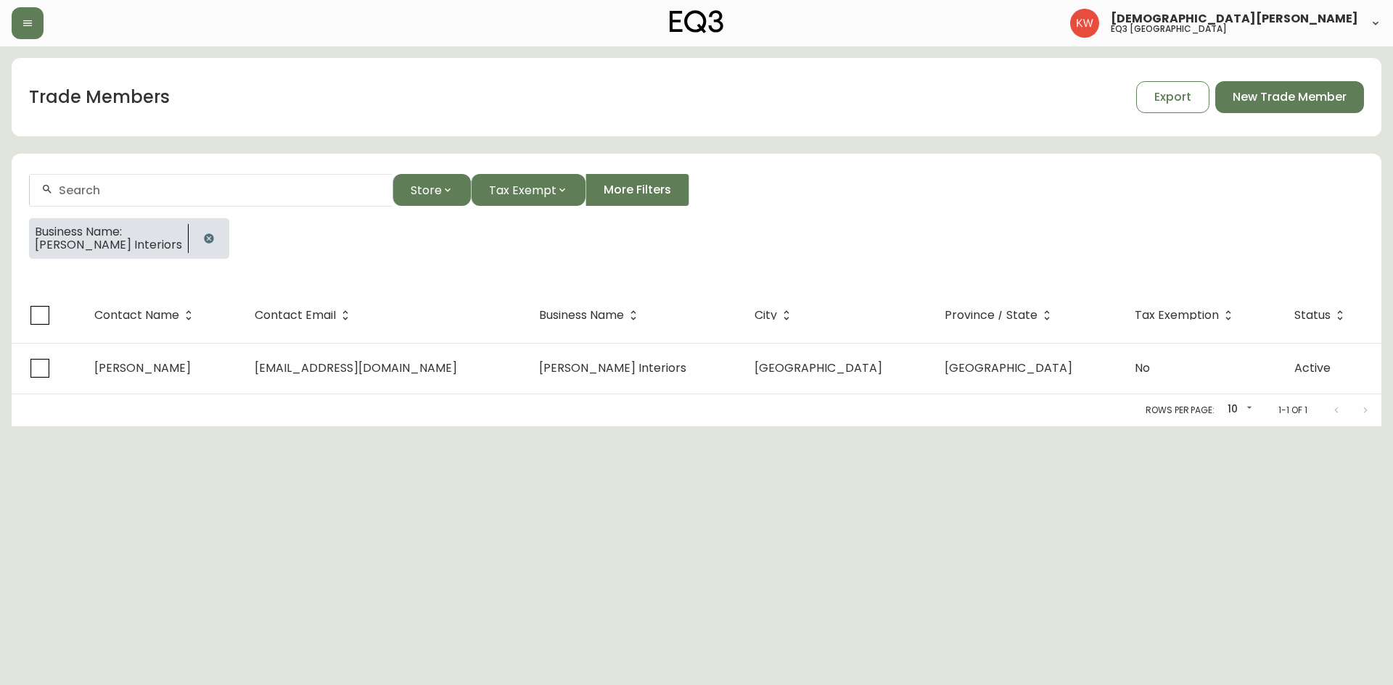
click at [204, 236] on icon "button" at bounding box center [208, 238] width 9 height 9
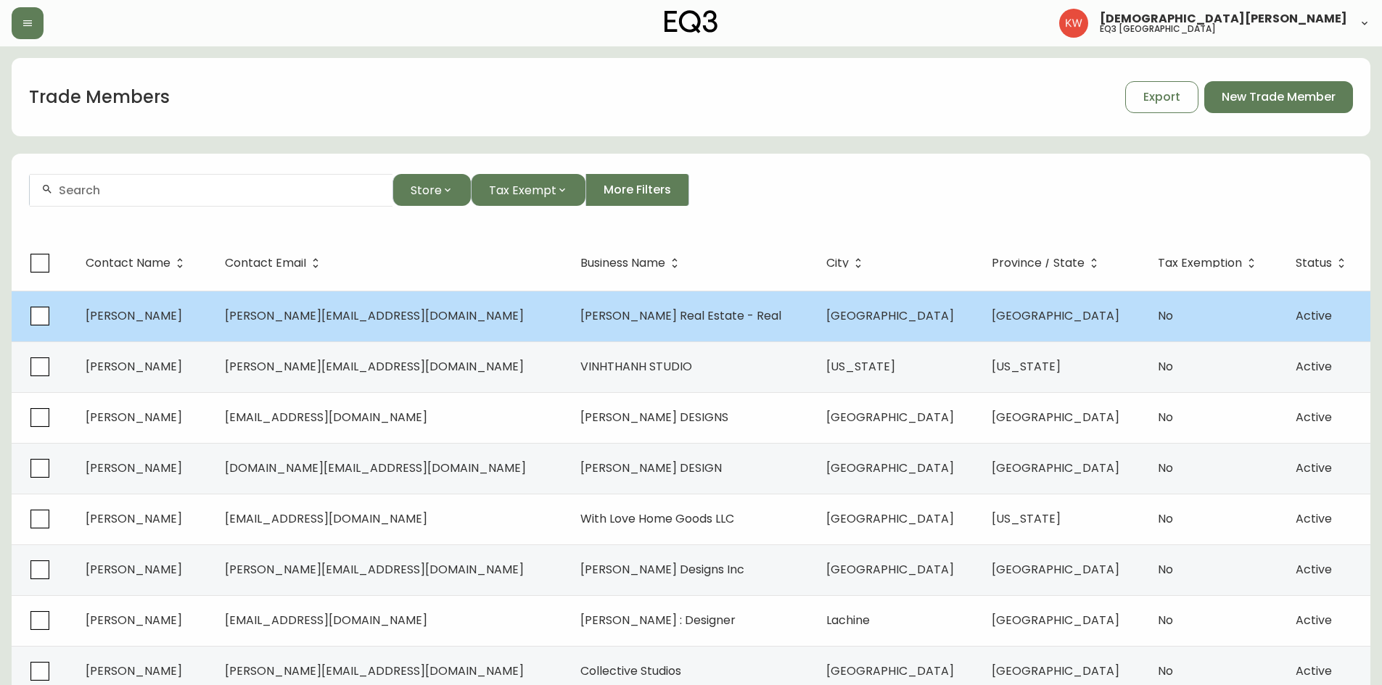
click at [213, 329] on td "Ilona Drost" at bounding box center [143, 316] width 139 height 51
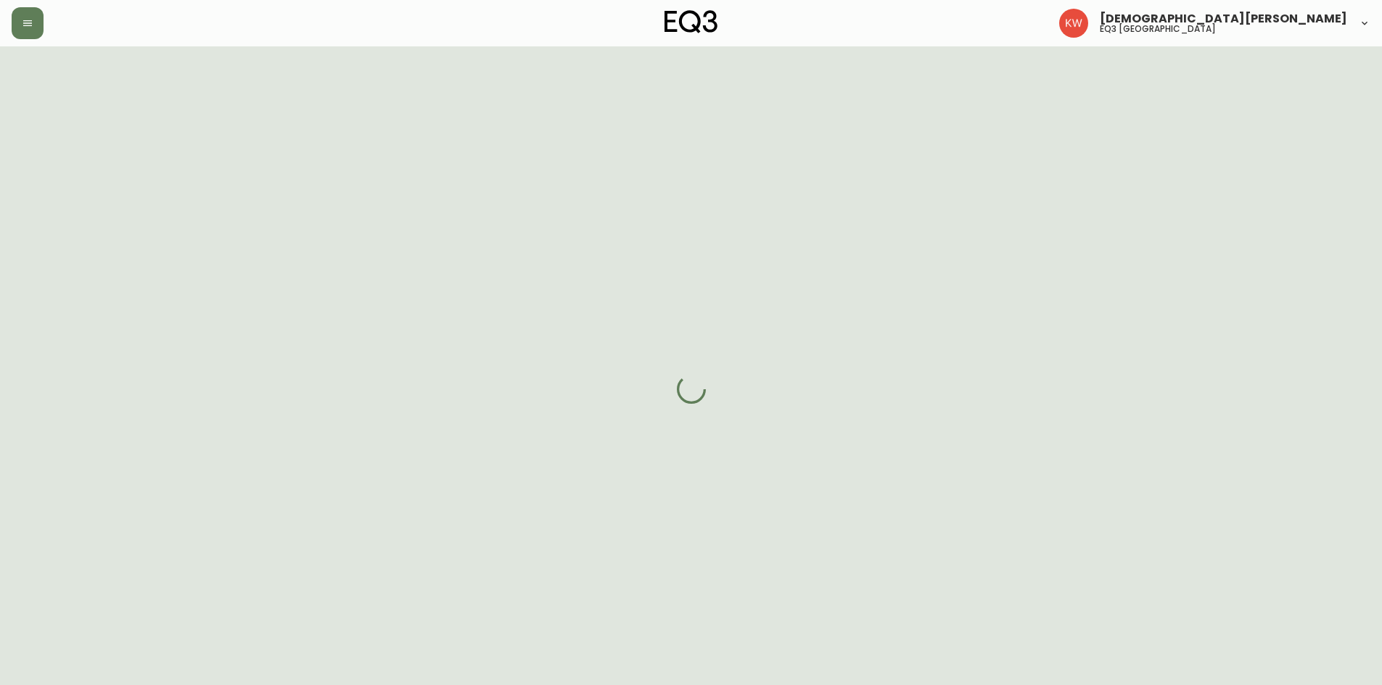
select select "AB"
select select "CA"
select select "CA_EN"
select select "Outreach from a Trade Rep"
select select "Real Estate Agent"
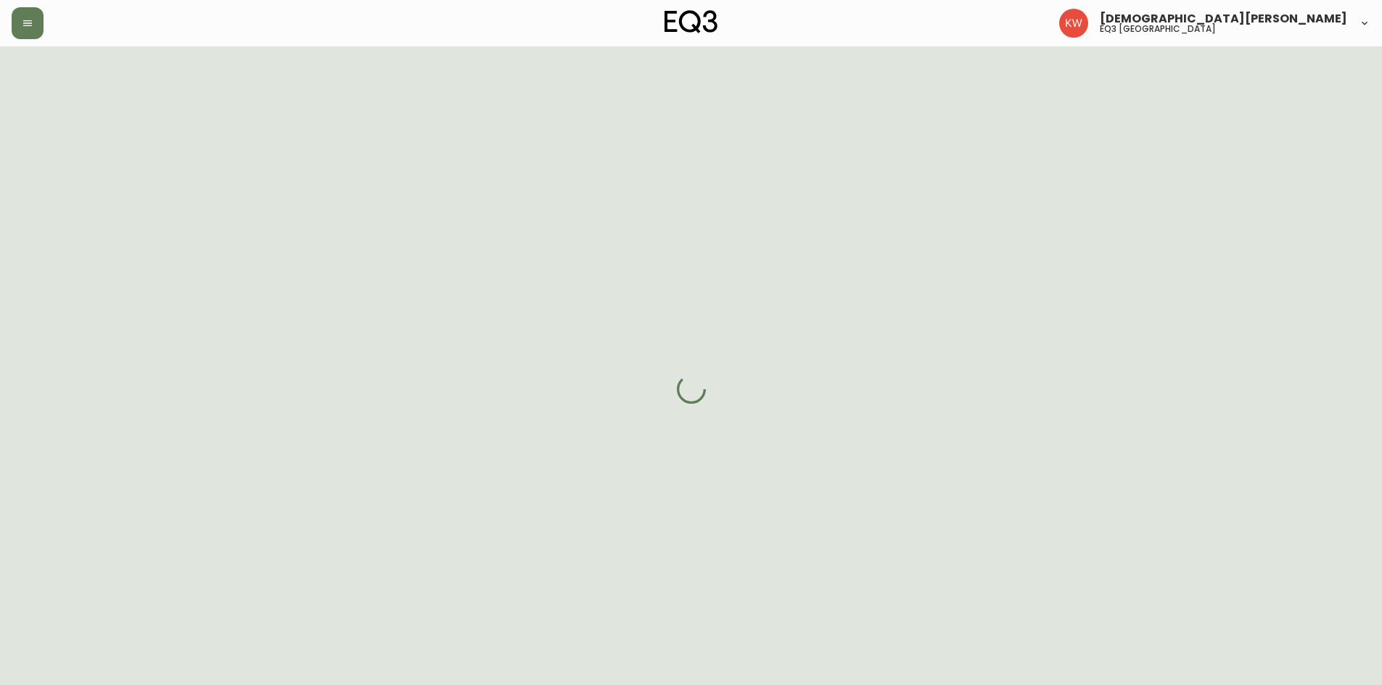
select select "cjw10z96m00006gs08l3o91tv"
select select "false"
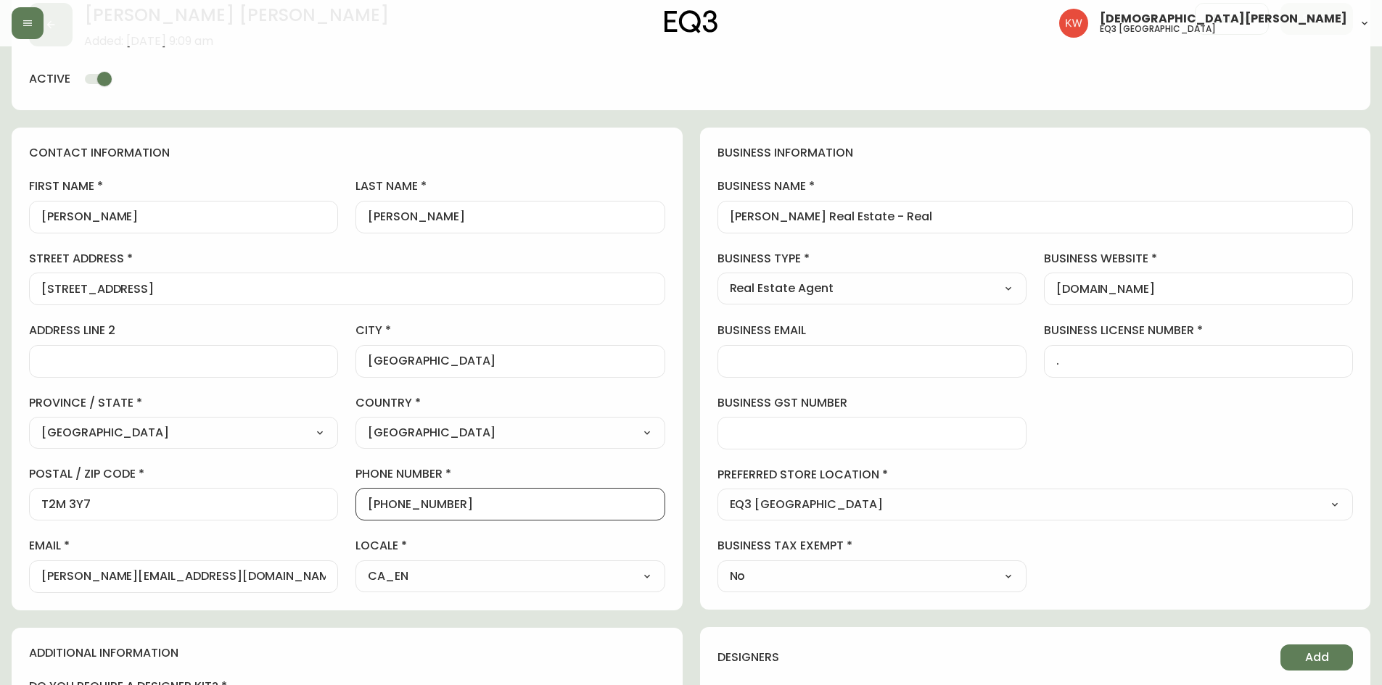
scroll to position [1, 0]
drag, startPoint x: 484, startPoint y: 506, endPoint x: 379, endPoint y: 517, distance: 105.1
click at [379, 424] on div "+15878774049" at bounding box center [509, 504] width 309 height 33
